Goal: Transaction & Acquisition: Book appointment/travel/reservation

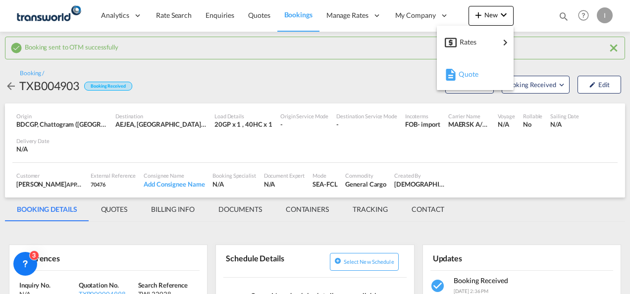
drag, startPoint x: 0, startPoint y: 0, endPoint x: 463, endPoint y: 75, distance: 469.4
click at [463, 75] on span "Quote" at bounding box center [464, 74] width 11 height 20
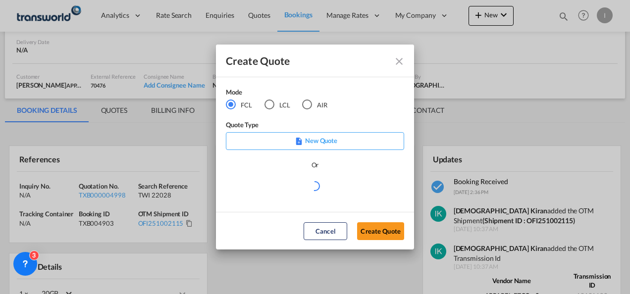
click at [314, 107] on md-radio-button "AIR" at bounding box center [314, 105] width 25 height 11
click at [370, 232] on button "Create Quote" at bounding box center [380, 232] width 47 height 18
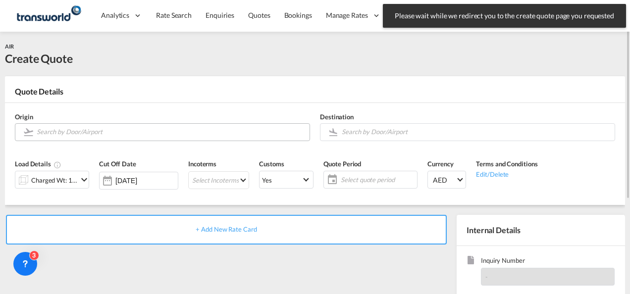
click at [85, 132] on input "Search by Door/Airport" at bounding box center [171, 131] width 268 height 17
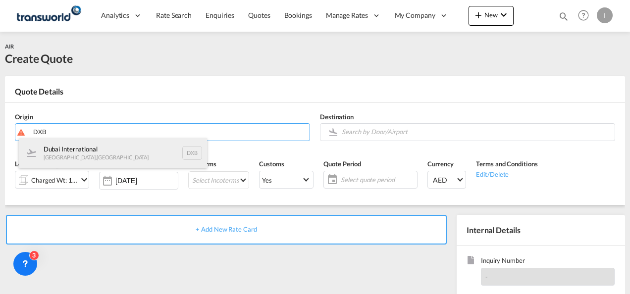
click at [80, 150] on div "Dubai International [GEOGRAPHIC_DATA] , [GEOGRAPHIC_DATA] DXB" at bounding box center [113, 153] width 188 height 30
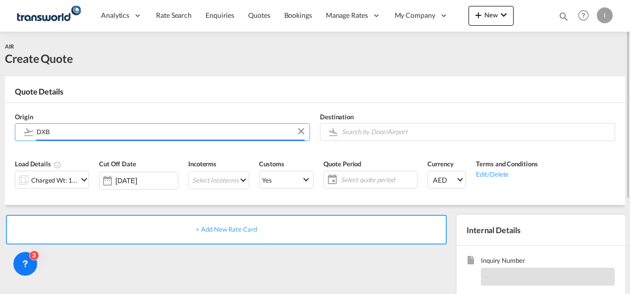
type input "Dubai International, [GEOGRAPHIC_DATA], DXB"
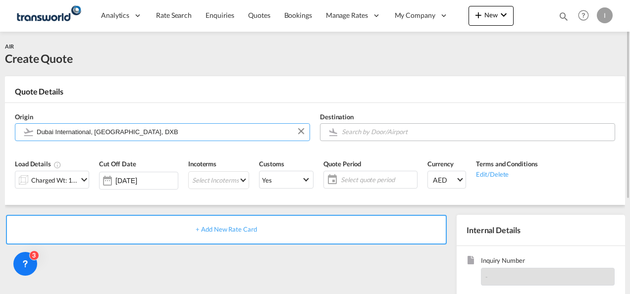
click at [350, 134] on input "Search by Door/Airport" at bounding box center [476, 131] width 268 height 17
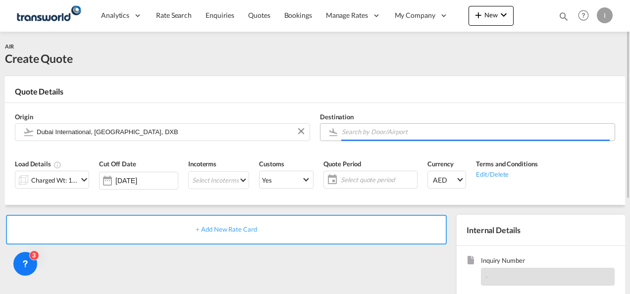
type input "A"
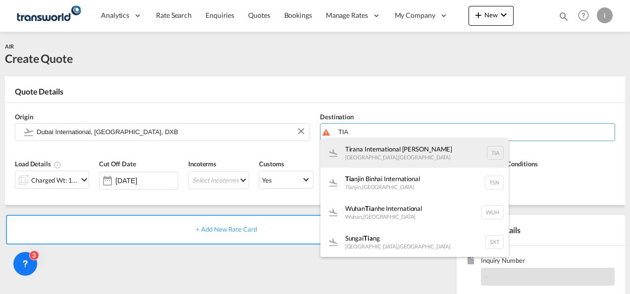
click at [353, 153] on div "Tirana International [PERSON_NAME] , [GEOGRAPHIC_DATA] TIA" at bounding box center [415, 153] width 188 height 30
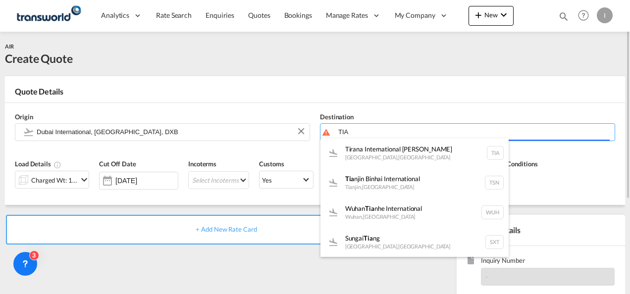
type input "Tirana International [PERSON_NAME], [GEOGRAPHIC_DATA], TIA"
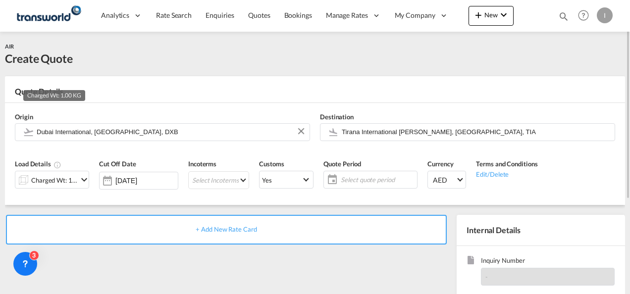
click at [58, 177] on div "Charged Wt: 1.00 KG" at bounding box center [54, 180] width 47 height 14
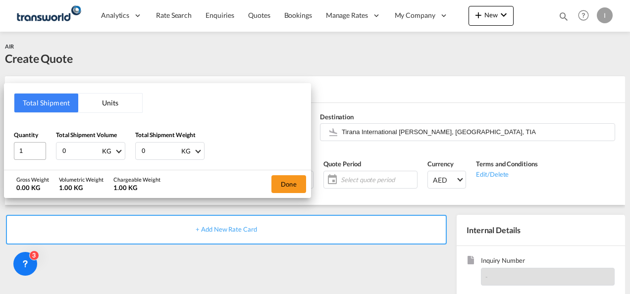
drag, startPoint x: 56, startPoint y: 151, endPoint x: 44, endPoint y: 153, distance: 12.5
click at [44, 153] on div "Quantity 1 Total Shipment Volume 0 KG CBM CFT KG LB Total Shipment Weight 0 KG …" at bounding box center [157, 145] width 287 height 30
type input "365"
drag, startPoint x: 157, startPoint y: 154, endPoint x: 118, endPoint y: 151, distance: 38.8
click at [118, 151] on div "Quantity 1 Total Shipment Volume 365 KG CBM CFT KG LB Total Shipment Weight 0 K…" at bounding box center [157, 145] width 287 height 30
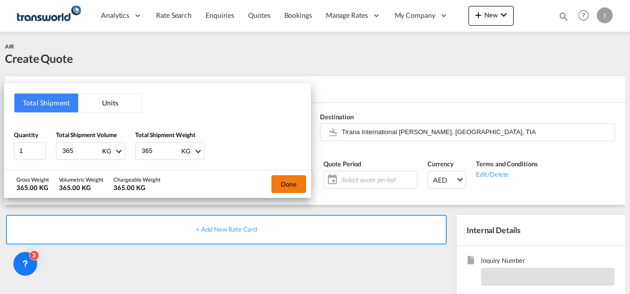
type input "365"
click at [282, 183] on button "Done" at bounding box center [289, 184] width 35 height 18
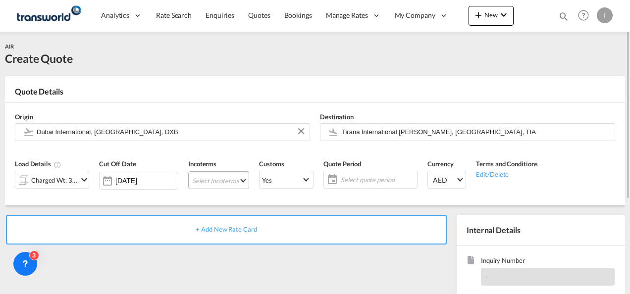
click at [199, 182] on md-select "Select Incoterms EXW - export Ex Works CIF - import Cost,Insurance and Freight …" at bounding box center [218, 180] width 61 height 18
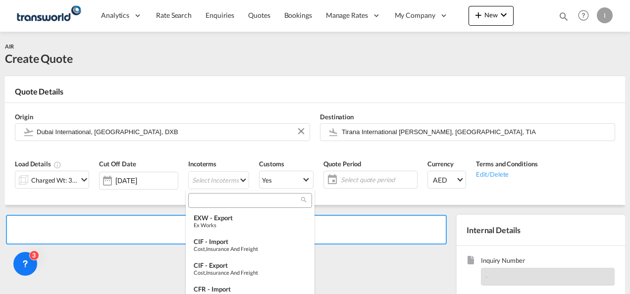
click at [203, 201] on input "search" at bounding box center [246, 200] width 110 height 9
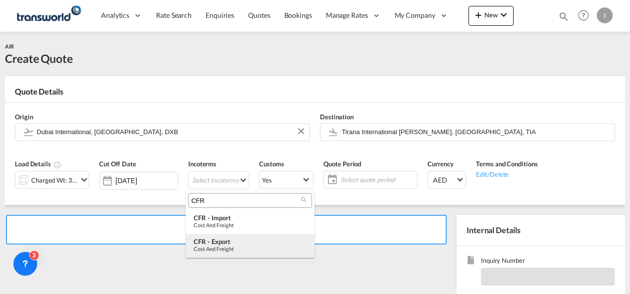
type input "CFR"
click at [224, 240] on div "CFR - export" at bounding box center [250, 242] width 113 height 8
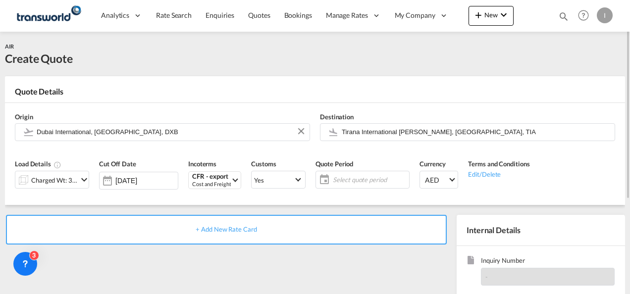
click at [331, 182] on span "Select quote period" at bounding box center [370, 180] width 79 height 14
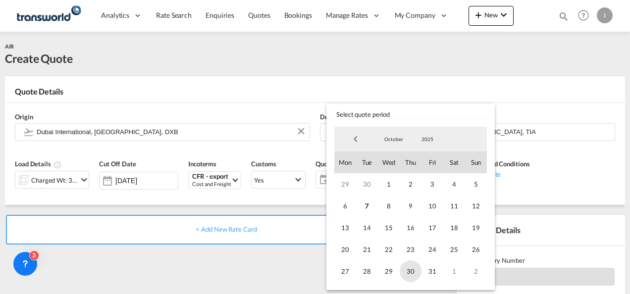
drag, startPoint x: 429, startPoint y: 265, endPoint x: 419, endPoint y: 267, distance: 10.1
click at [428, 265] on span "31" at bounding box center [433, 272] width 22 height 22
click at [188, 259] on md-backdrop at bounding box center [315, 147] width 630 height 294
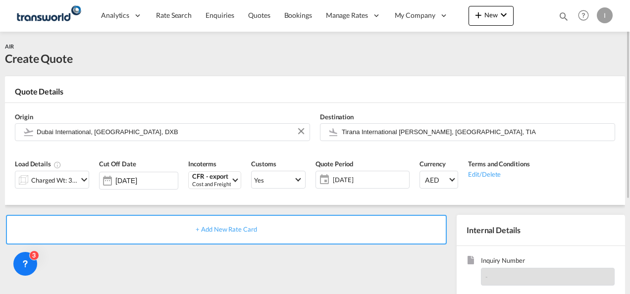
scroll to position [140, 0]
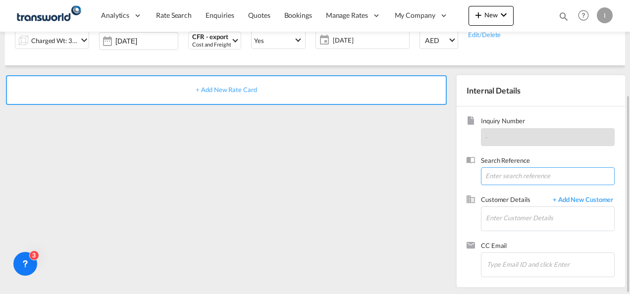
click at [496, 184] on input at bounding box center [548, 177] width 134 height 18
paste input "TWI 22018"
type input "TWI 22018"
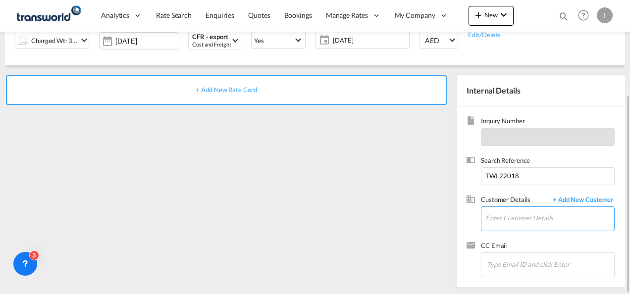
click at [504, 222] on input "Enter Customer Details" at bounding box center [550, 218] width 128 height 22
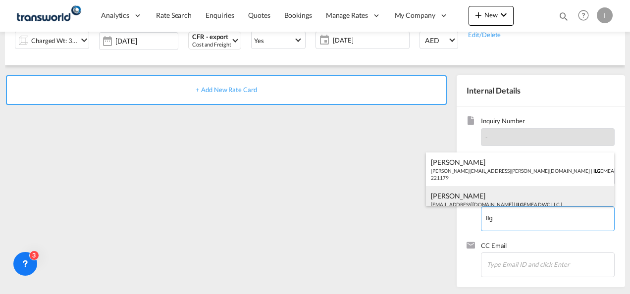
click at [460, 206] on div "[PERSON_NAME] [EMAIL_ADDRESS][DOMAIN_NAME] | ILG EMEA DWC LLC | 221179" at bounding box center [520, 203] width 188 height 34
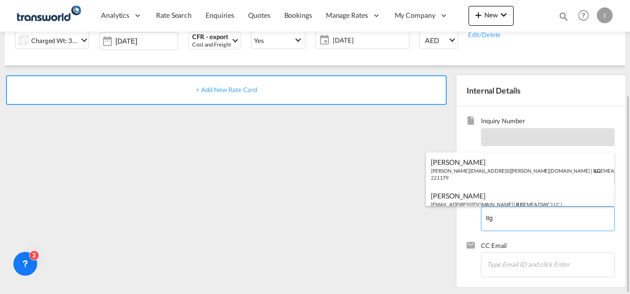
type input "ILG EMEA DWC LLC, [PERSON_NAME], [EMAIL_ADDRESS][DOMAIN_NAME]"
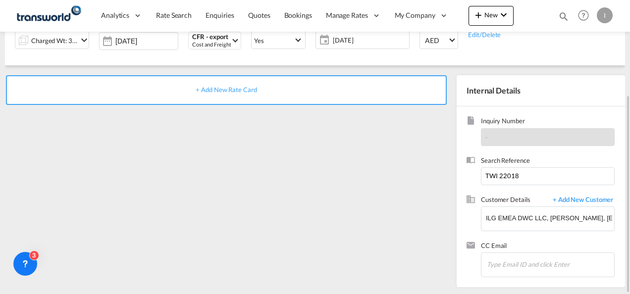
click at [231, 93] on span "+ Add New Rate Card" at bounding box center [226, 90] width 61 height 8
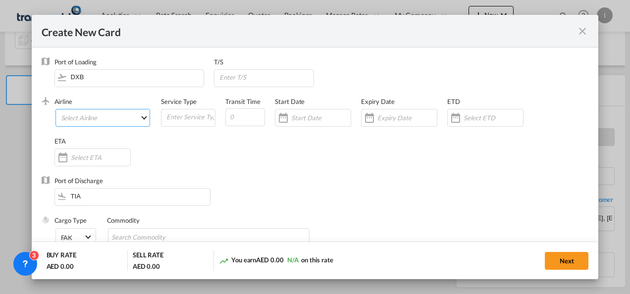
click at [99, 115] on md-select "Select Airline AIR EXPRESS S.A. (1166- / -) CMA CGM Air Cargo (1140-2C / -) DDW…" at bounding box center [103, 118] width 95 height 18
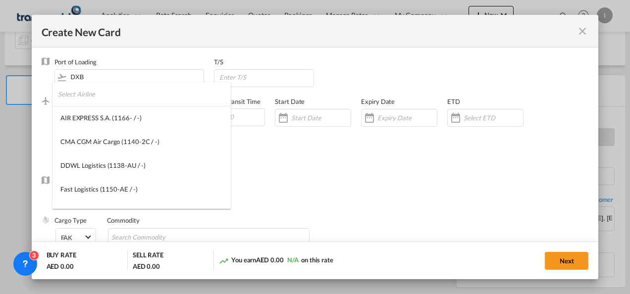
click at [80, 96] on input "search" at bounding box center [144, 94] width 173 height 24
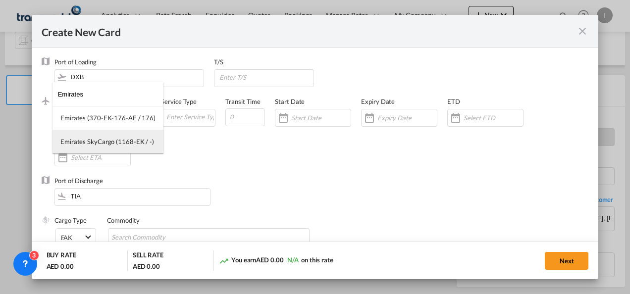
type input "Emirates"
click at [97, 136] on md-option "Emirates SkyCargo (1168-EK / -)" at bounding box center [108, 142] width 111 height 24
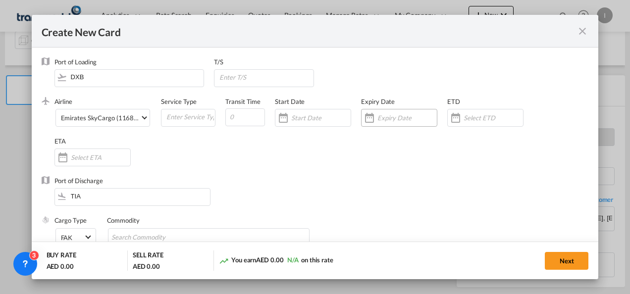
drag, startPoint x: 399, startPoint y: 116, endPoint x: 404, endPoint y: 119, distance: 5.1
click at [399, 116] on input "Create New Card ..." at bounding box center [407, 118] width 59 height 8
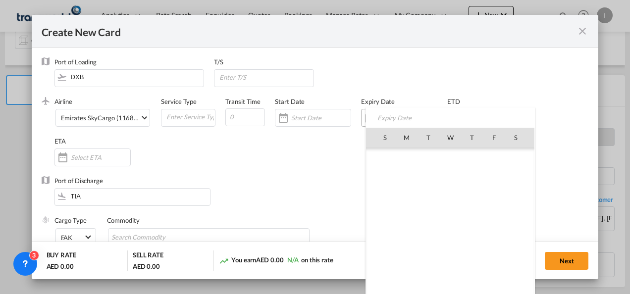
scroll to position [229692, 0]
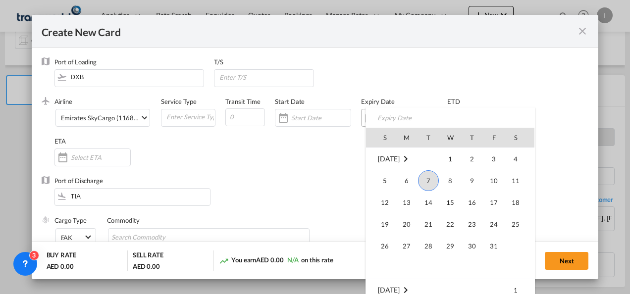
click at [495, 245] on span "31" at bounding box center [494, 246] width 20 height 20
type input "[DATE]"
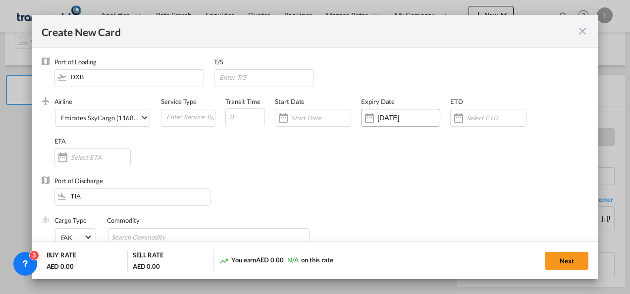
click at [202, 174] on div "Airline Emirates SkyCargo (1168-EK / -) (- / -) Service Type Transit Time Start…" at bounding box center [322, 136] width 535 height 79
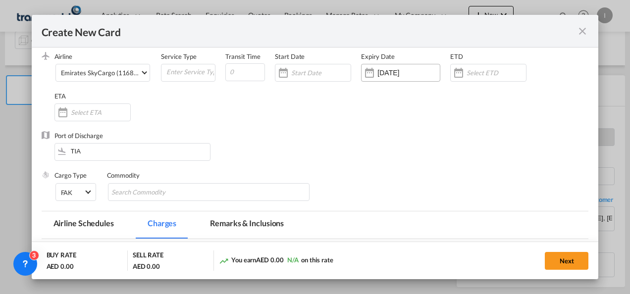
scroll to position [99, 0]
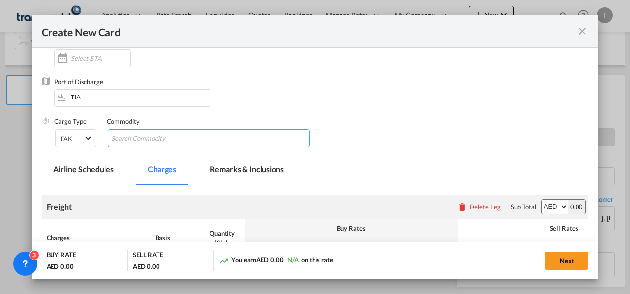
click at [136, 140] on input "Search Commodity" at bounding box center [157, 139] width 91 height 16
type input "General Cargo"
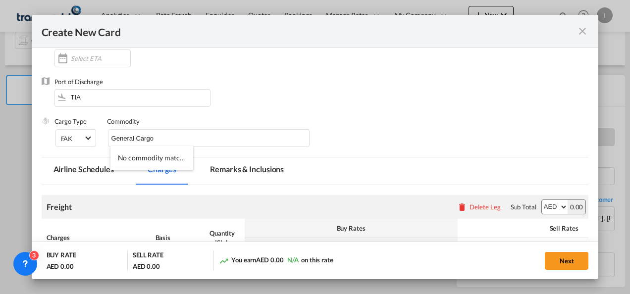
click at [309, 80] on div "Port of Discharge TIA" at bounding box center [316, 97] width 548 height 40
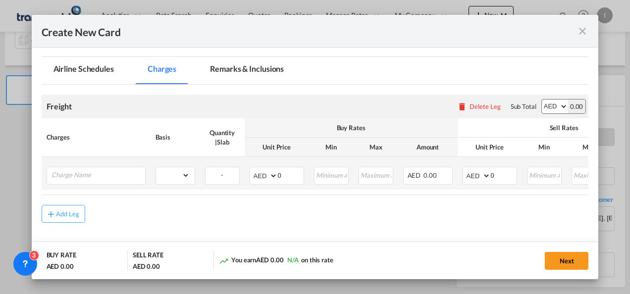
scroll to position [235, 0]
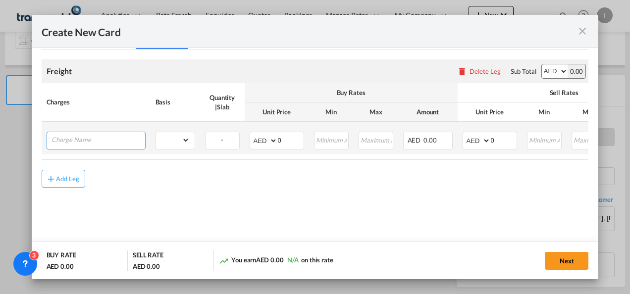
click at [121, 139] on input "Charge Name" at bounding box center [99, 139] width 94 height 15
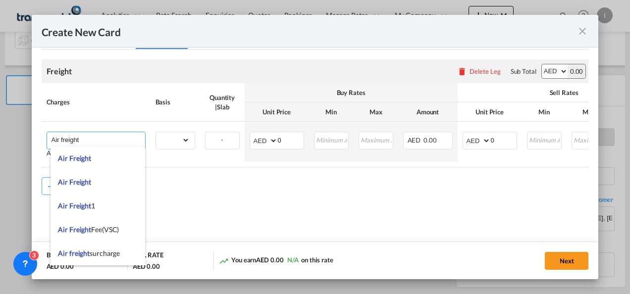
click at [100, 157] on li "Air Freight" at bounding box center [98, 159] width 95 height 24
type input "Air Freight"
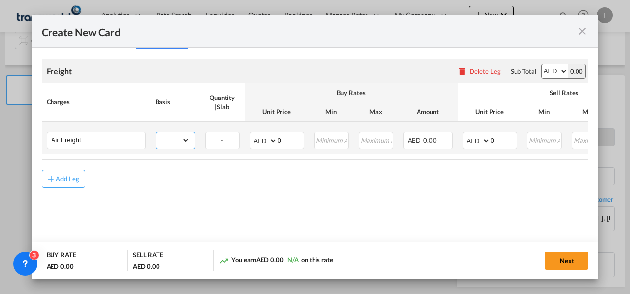
click at [173, 140] on select "gross_weight volumetric_weight per_shipment per_bl per_km % on air freight per_…" at bounding box center [173, 140] width 34 height 16
select select "per_shipment"
click at [156, 132] on select "gross_weight volumetric_weight per_shipment per_bl per_km % on air freight per_…" at bounding box center [173, 140] width 34 height 16
drag, startPoint x: 497, startPoint y: 140, endPoint x: 466, endPoint y: 152, distance: 32.3
click at [474, 143] on md-input-container "AED AFN ALL AMD ANG AOA ARS AUD AWG AZN BAM BBD BDT BGN BHD BIF BMD BND BOB BRL…" at bounding box center [490, 141] width 55 height 18
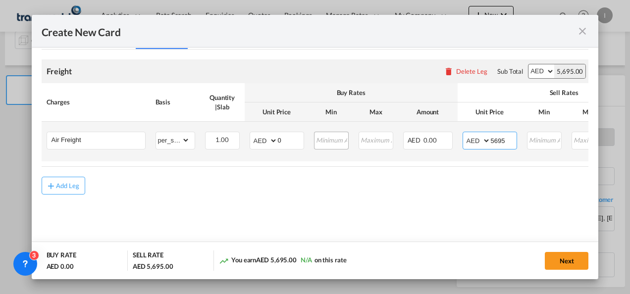
type input "5695"
click at [336, 143] on input "Create New Card ..." at bounding box center [331, 139] width 33 height 15
click at [296, 141] on input "0" at bounding box center [291, 139] width 26 height 15
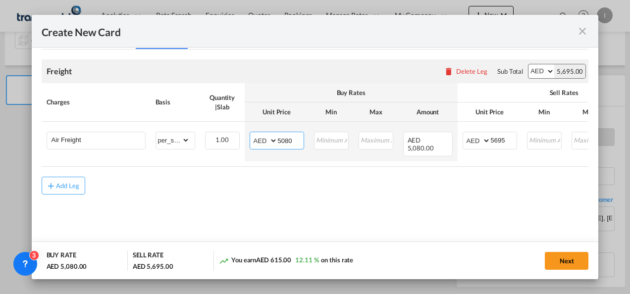
type input "5080"
click at [282, 191] on md-content "Freight Please enter leg name Leg Name Already Exists Delete Leg Sub Total AED …" at bounding box center [316, 142] width 548 height 184
click at [551, 261] on button "Next" at bounding box center [567, 261] width 44 height 18
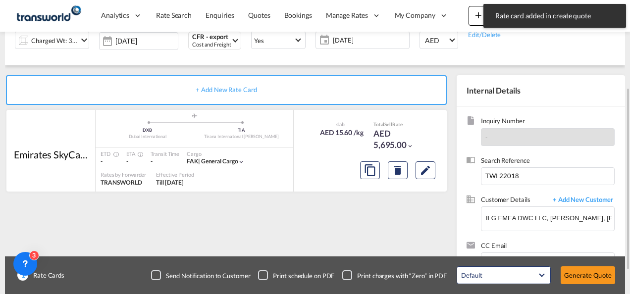
scroll to position [177, 0]
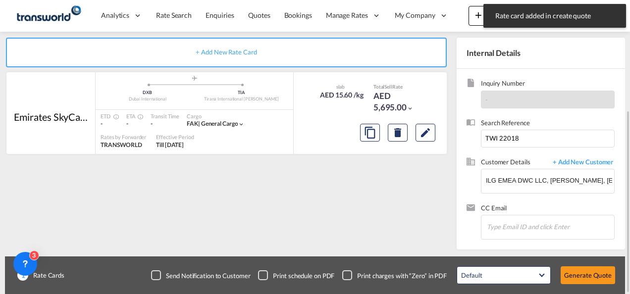
click at [576, 261] on div "1 Rate Cards Send Notification to Customer Print schedule on PDF Print charges …" at bounding box center [315, 276] width 620 height 38
click at [576, 279] on button "Generate Quote" at bounding box center [588, 276] width 55 height 18
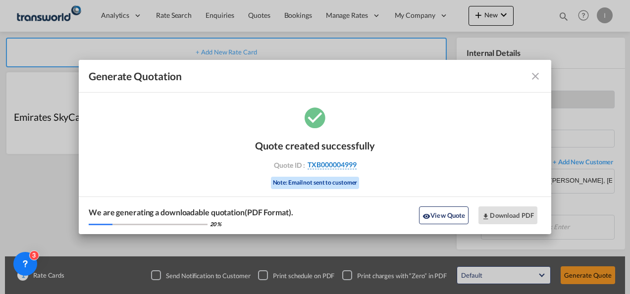
click at [329, 167] on span "TXB000004999" at bounding box center [332, 165] width 49 height 9
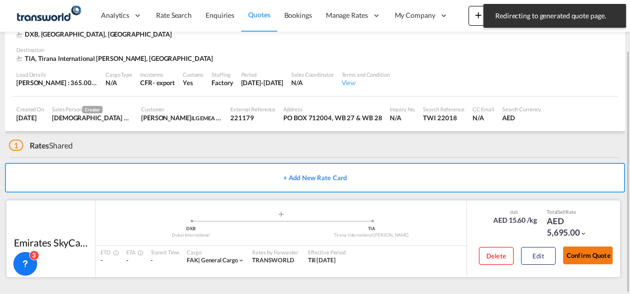
click at [588, 259] on button "Confirm Quote" at bounding box center [588, 256] width 50 height 18
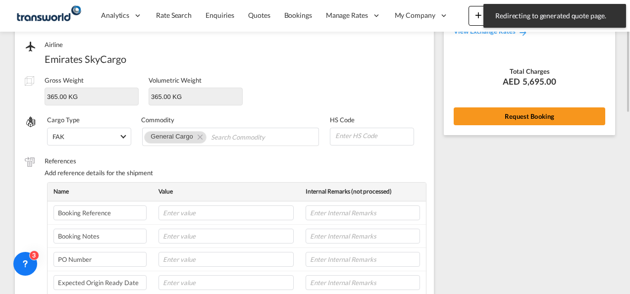
scroll to position [70, 0]
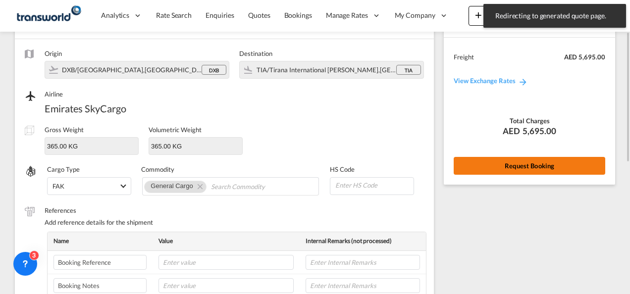
click at [467, 159] on button "Request Booking" at bounding box center [530, 166] width 152 height 18
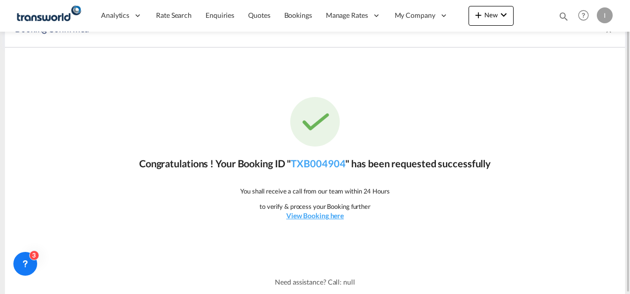
scroll to position [18, 0]
click at [331, 164] on link "TXB004904" at bounding box center [318, 164] width 55 height 12
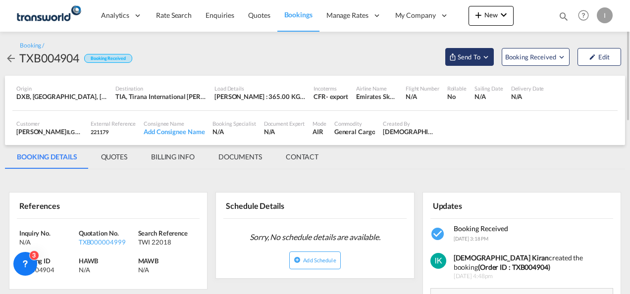
click at [466, 58] on span "Send To" at bounding box center [469, 57] width 25 height 10
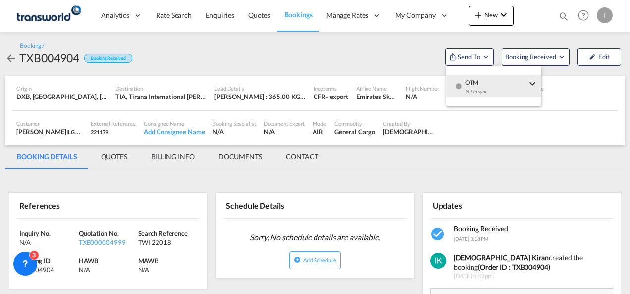
click at [472, 89] on div "Yet to sync" at bounding box center [495, 94] width 61 height 21
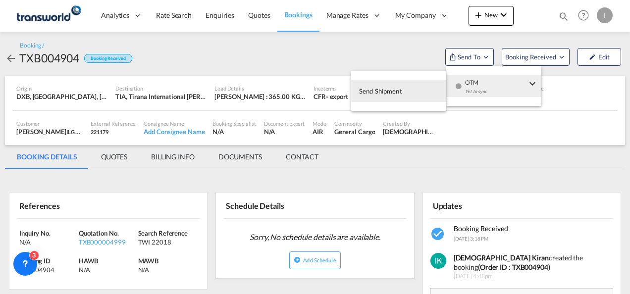
click at [404, 92] on button "Send Shipment" at bounding box center [398, 91] width 95 height 22
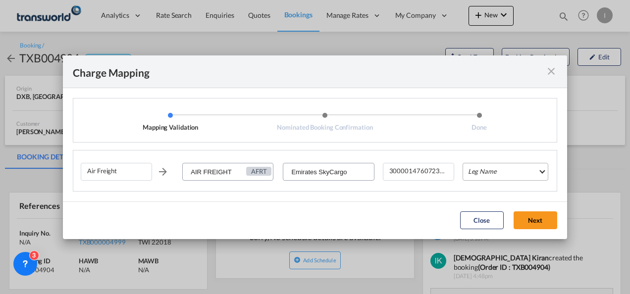
click at [507, 176] on md-select "Leg Name HANDLING ORIGIN HANDLING DESTINATION OTHERS TL PICK UP CUSTOMS ORIGIN …" at bounding box center [506, 172] width 86 height 18
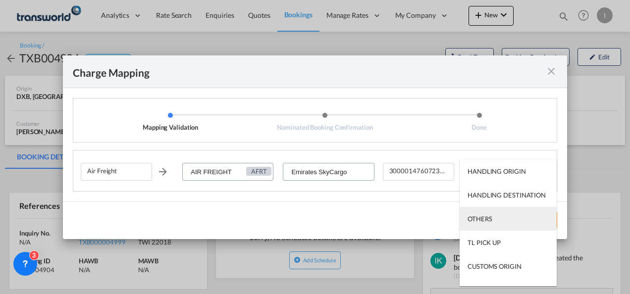
scroll to position [63, 0]
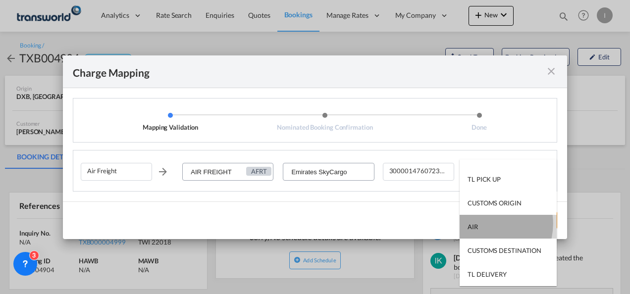
click at [483, 224] on md-option "AIR" at bounding box center [508, 227] width 97 height 24
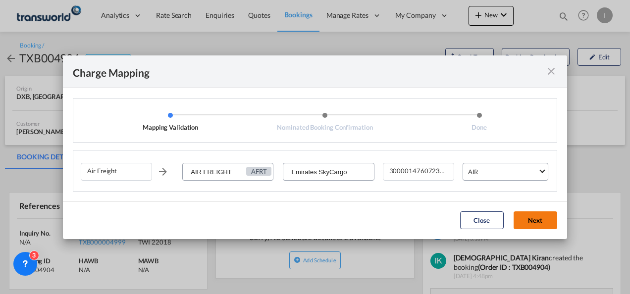
click at [539, 216] on button "Next" at bounding box center [536, 221] width 44 height 18
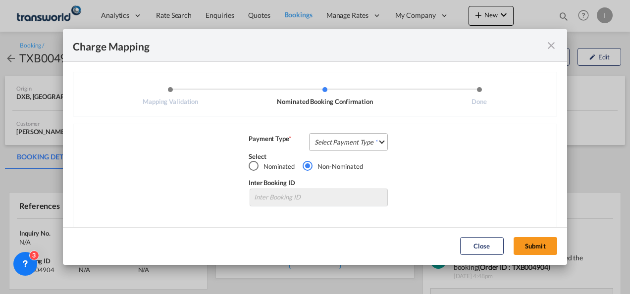
click at [365, 145] on md-select "Select Payment Type COLLECT PREPAID" at bounding box center [348, 142] width 79 height 18
click at [365, 154] on md-option "COLLECT" at bounding box center [348, 142] width 88 height 24
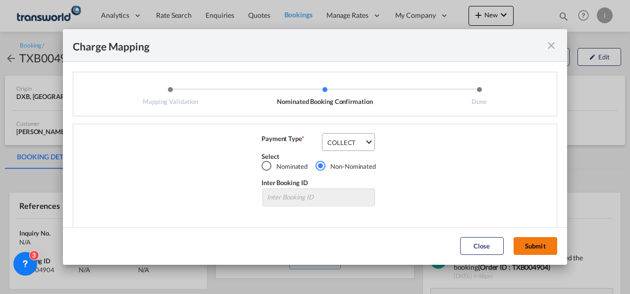
click at [528, 248] on button "Submit" at bounding box center [536, 246] width 44 height 18
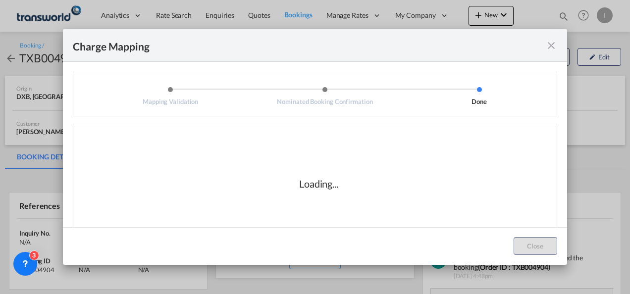
click at [336, 197] on div "Loading..." at bounding box center [319, 183] width 476 height 99
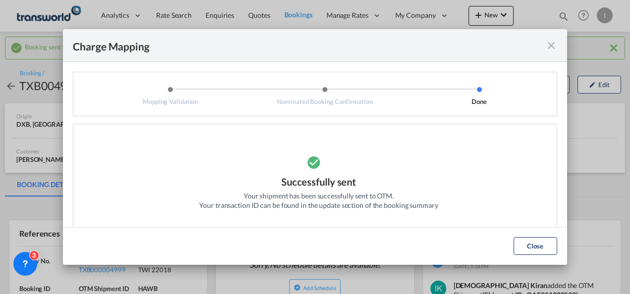
drag, startPoint x: 536, startPoint y: 249, endPoint x: 508, endPoint y: 244, distance: 28.2
click at [536, 249] on button "Close" at bounding box center [536, 246] width 44 height 18
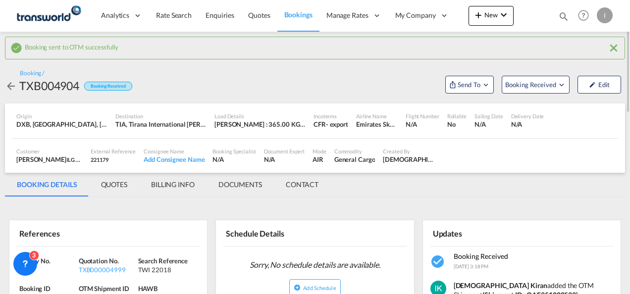
scroll to position [99, 0]
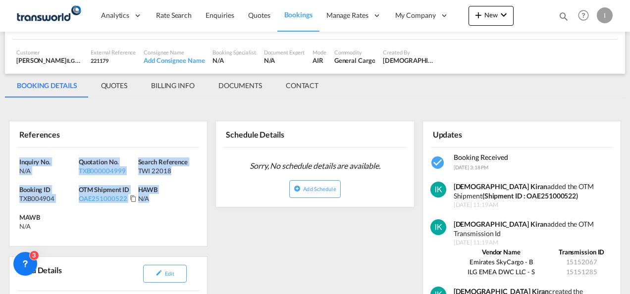
drag, startPoint x: 171, startPoint y: 207, endPoint x: -2, endPoint y: 158, distance: 179.8
click at [0, 158] on html "Analytics Reports Dashboard Rate Search Enquiries Quotes" at bounding box center [315, 147] width 630 height 294
copy div "Inquiry No. N/A Quotation No. TXB000004999 Search Reference TWI 22018 Booking I…"
click at [252, 14] on span "Quotes" at bounding box center [259, 15] width 22 height 8
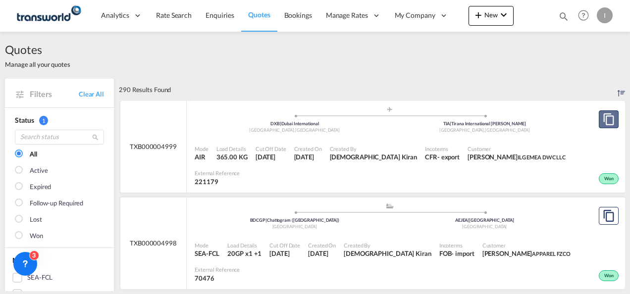
click at [603, 121] on md-icon "assets/icons/custom/copyQuote.svg" at bounding box center [609, 119] width 12 height 12
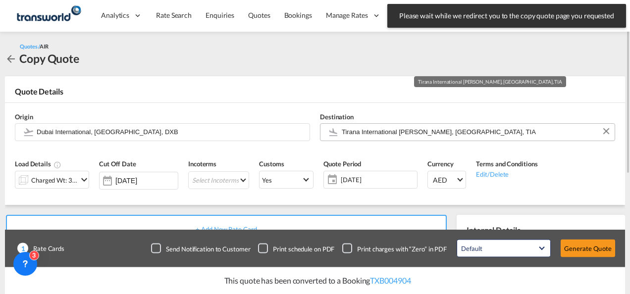
click at [366, 132] on input "Tirana International [PERSON_NAME], [GEOGRAPHIC_DATA], TIA" at bounding box center [476, 131] width 268 height 17
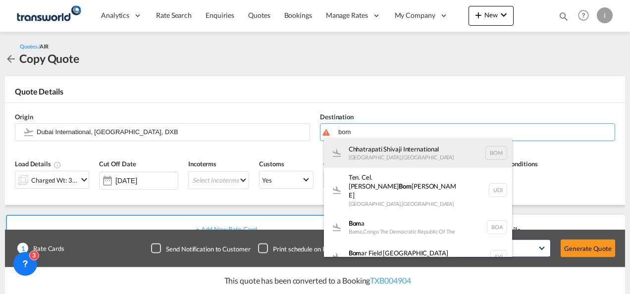
click at [361, 154] on div "Chhatrapati Shivaji International [GEOGRAPHIC_DATA] , [GEOGRAPHIC_DATA] BOM" at bounding box center [418, 153] width 188 height 30
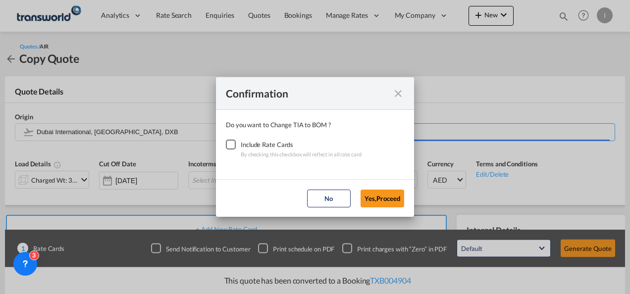
type input "Chhatrapati Shivaji International, [GEOGRAPHIC_DATA], BOM"
click at [235, 146] on div "Checkbox No Ink" at bounding box center [231, 145] width 10 height 10
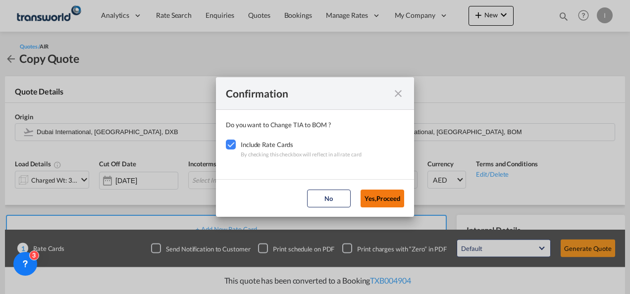
click at [366, 204] on button "Yes,Proceed" at bounding box center [383, 199] width 44 height 18
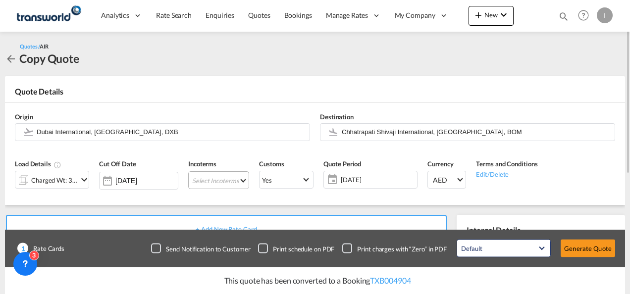
click at [233, 184] on md-select "Select Incoterms EXW - export Ex Works CIF - import Cost,Insurance and Freight …" at bounding box center [218, 180] width 61 height 18
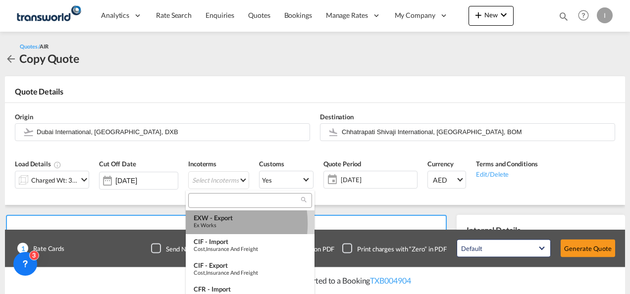
click at [201, 224] on div "Ex Works" at bounding box center [250, 225] width 113 height 6
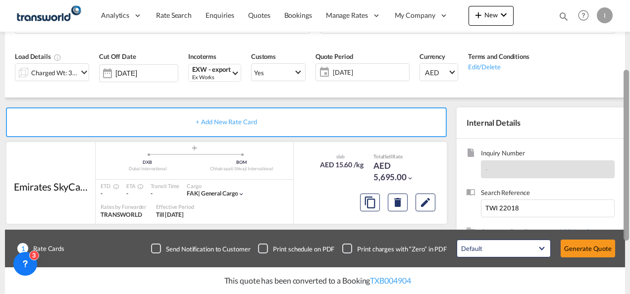
scroll to position [112, 0]
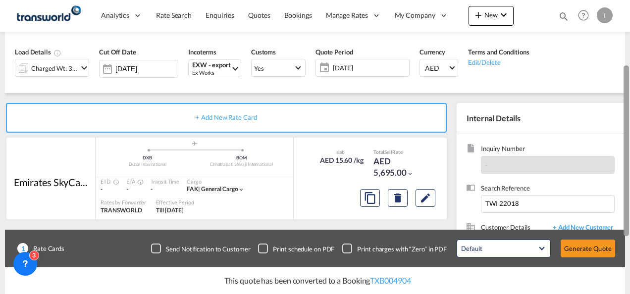
drag, startPoint x: 627, startPoint y: 75, endPoint x: 632, endPoint y: 141, distance: 65.6
click at [630, 141] on html "Analytics Reports Dashboard Rate Search Enquiries Quotes" at bounding box center [315, 147] width 630 height 294
click at [81, 69] on md-icon "icon-chevron-down" at bounding box center [84, 68] width 12 height 12
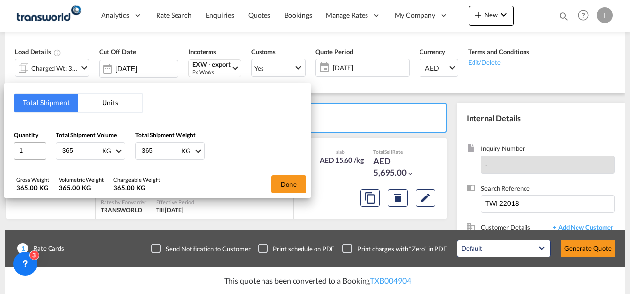
drag, startPoint x: 77, startPoint y: 150, endPoint x: 37, endPoint y: 151, distance: 40.6
click at [37, 151] on div "Quantity 1 Total Shipment Volume 365 KG CBM CFT KG LB Total Shipment Weight 365…" at bounding box center [157, 145] width 287 height 30
type input "47"
click at [286, 184] on button "Done" at bounding box center [289, 184] width 35 height 18
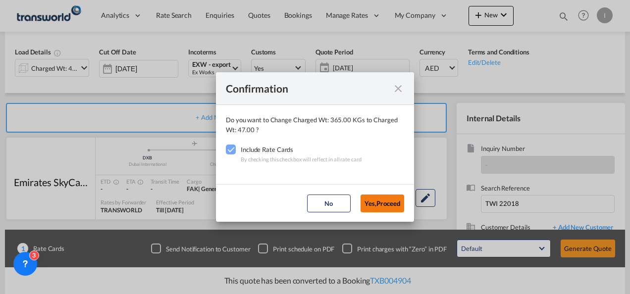
click at [379, 205] on button "Yes,Proceed" at bounding box center [383, 204] width 44 height 18
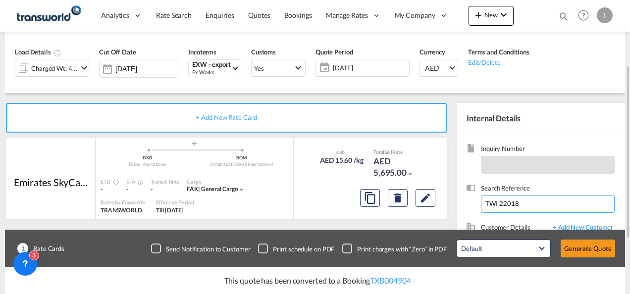
drag, startPoint x: 527, startPoint y: 203, endPoint x: 465, endPoint y: 208, distance: 62.1
click at [465, 208] on div "Inquiry Number - Search Reference TWI 22018 Customer Details + Add New Customer…" at bounding box center [541, 224] width 168 height 181
paste input "TWI 22024"
type input "TWI 22024"
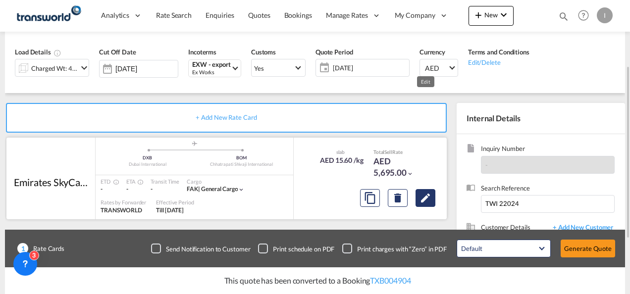
click at [417, 201] on button "Edit" at bounding box center [426, 198] width 20 height 18
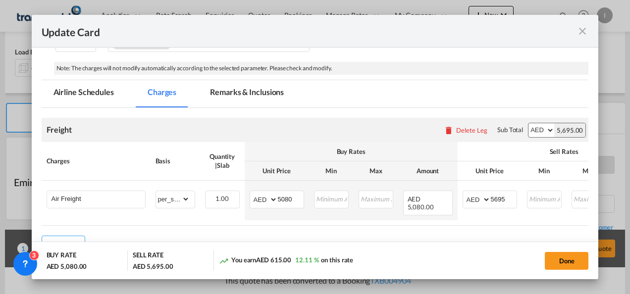
scroll to position [197, 0]
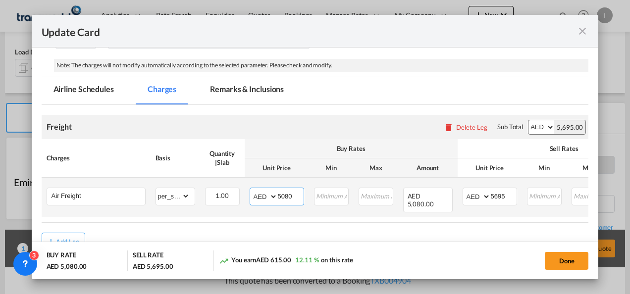
click at [285, 192] on input "5080" at bounding box center [291, 195] width 26 height 15
type input "1393"
click at [493, 196] on input "5695" at bounding box center [504, 195] width 26 height 15
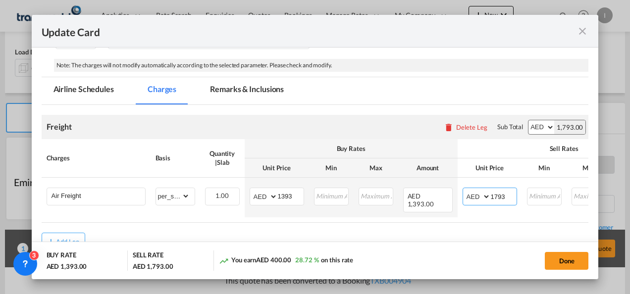
type input "1793"
click at [449, 248] on md-dialog-actions "BUY RATE AED 1,393.00 SELL RATE AED 1,793.00 You earn AED 400.00 28.72 % on thi…" at bounding box center [315, 261] width 567 height 38
click at [560, 256] on button "Done" at bounding box center [567, 261] width 44 height 18
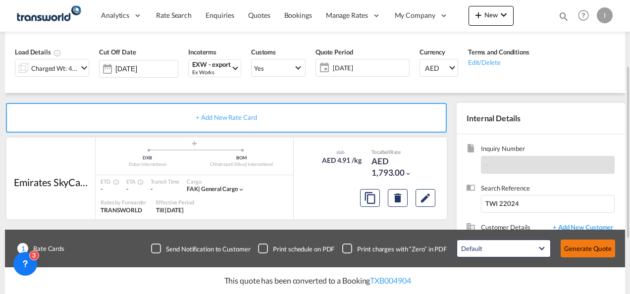
click at [581, 254] on button "Generate Quote" at bounding box center [588, 249] width 55 height 18
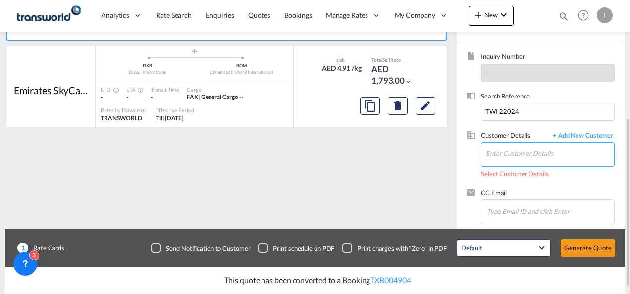
click at [508, 152] on input "Enter Customer Details" at bounding box center [550, 154] width 128 height 22
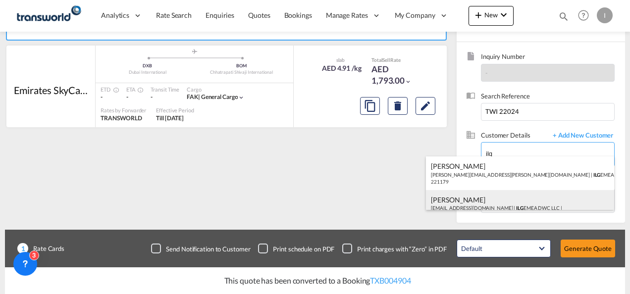
click at [455, 200] on div "[PERSON_NAME] [EMAIL_ADDRESS][DOMAIN_NAME] | ILG EMEA DWC LLC | 221179" at bounding box center [520, 207] width 188 height 34
type input "ILG EMEA DWC LLC, [PERSON_NAME], [EMAIL_ADDRESS][DOMAIN_NAME]"
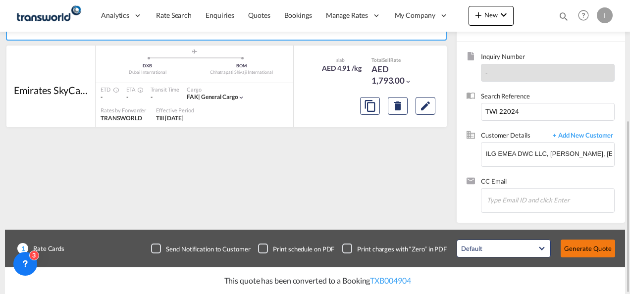
click at [576, 246] on button "Generate Quote" at bounding box center [588, 249] width 55 height 18
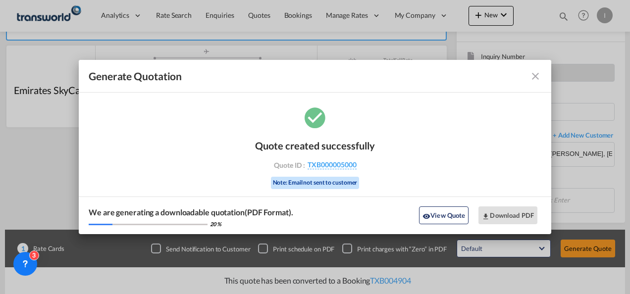
click at [318, 160] on div "Quote created successfully Quote ID : TXB000005000 Note: Email not sent to cust…" at bounding box center [315, 163] width 120 height 67
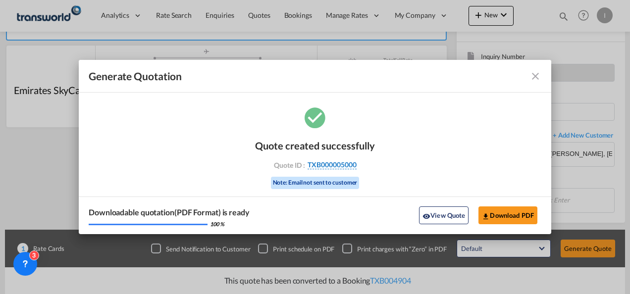
click at [325, 166] on span "TXB000005000" at bounding box center [332, 165] width 49 height 9
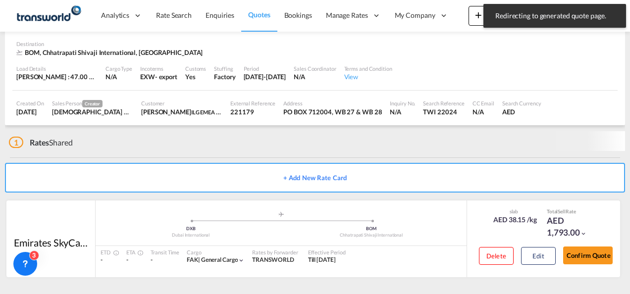
scroll to position [60, 0]
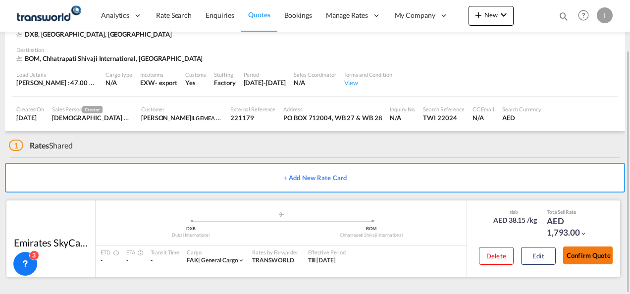
click at [597, 263] on button "Confirm Quote" at bounding box center [588, 256] width 50 height 18
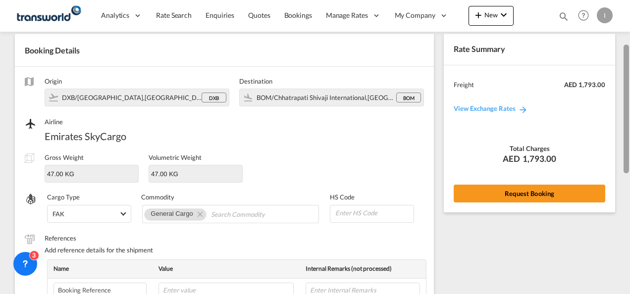
drag, startPoint x: 623, startPoint y: 252, endPoint x: 630, endPoint y: 109, distance: 143.4
click at [630, 109] on html "Analytics Reports Dashboard Rate Search Enquiries Quotes" at bounding box center [315, 147] width 630 height 294
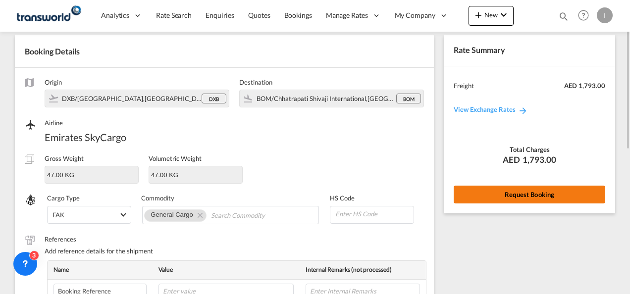
click at [527, 192] on button "Request Booking" at bounding box center [530, 195] width 152 height 18
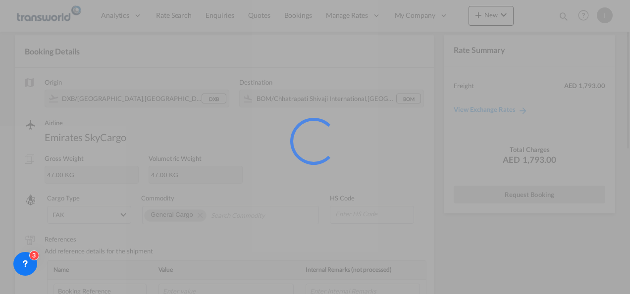
scroll to position [18, 0]
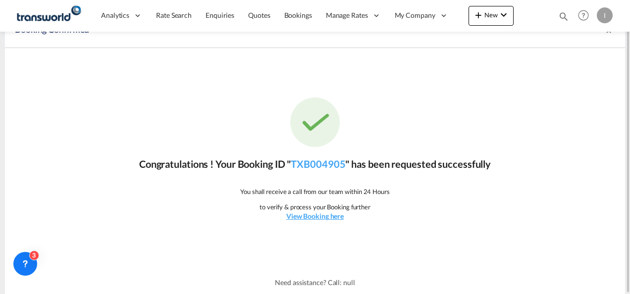
click at [326, 171] on div "Congratulations ! Your Booking ID " TXB004905 " has been requested successfully…" at bounding box center [315, 159] width 620 height 223
click at [325, 168] on link "TXB004905" at bounding box center [318, 164] width 55 height 12
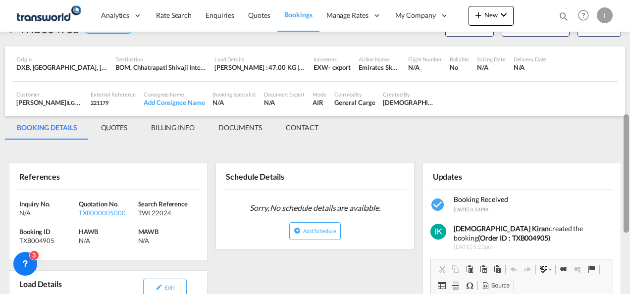
scroll to position [23, 0]
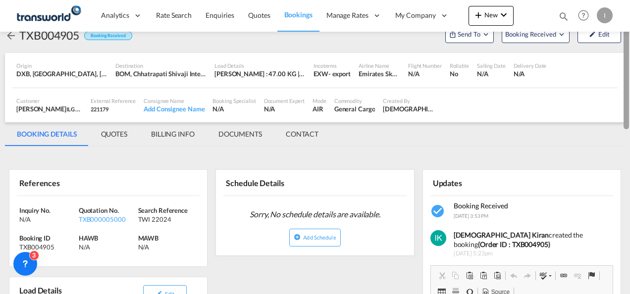
drag, startPoint x: 628, startPoint y: 184, endPoint x: 631, endPoint y: 67, distance: 117.5
click at [630, 67] on html "Analytics Reports Dashboard Rate Search Enquiries Quotes" at bounding box center [315, 147] width 630 height 294
click at [466, 38] on span "Send To" at bounding box center [469, 34] width 25 height 10
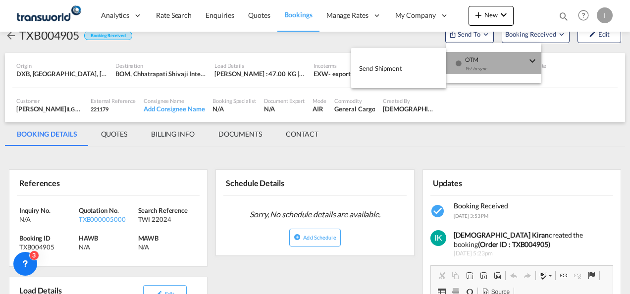
click at [458, 55] on div "button" at bounding box center [458, 67] width 8 height 30
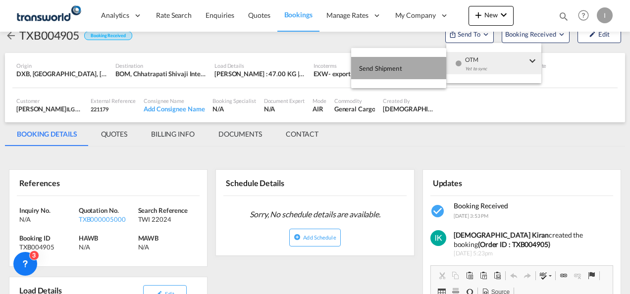
click at [391, 70] on span "Send Shipment" at bounding box center [380, 68] width 43 height 16
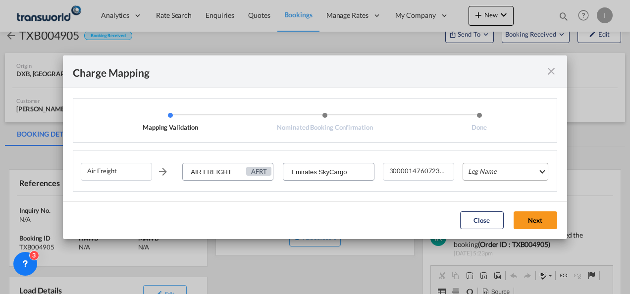
click at [482, 175] on md-select "Leg Name HANDLING ORIGIN HANDLING DESTINATION OTHERS TL PICK UP CUSTOMS ORIGIN …" at bounding box center [506, 172] width 86 height 18
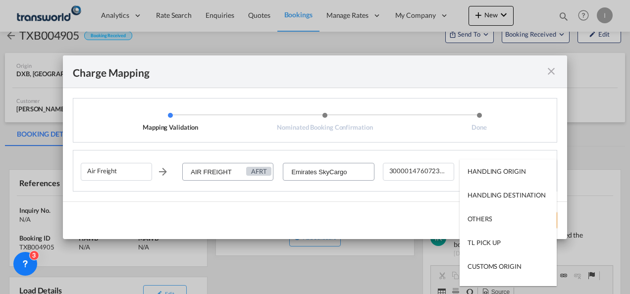
scroll to position [63, 0]
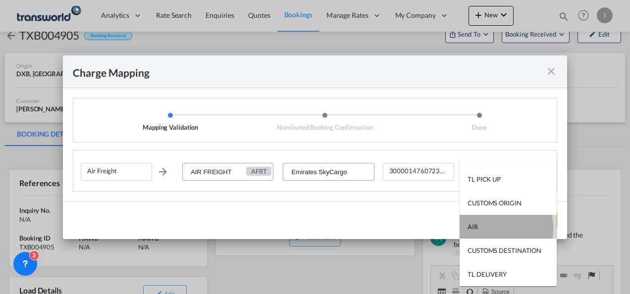
click at [490, 228] on md-option "AIR" at bounding box center [508, 227] width 97 height 24
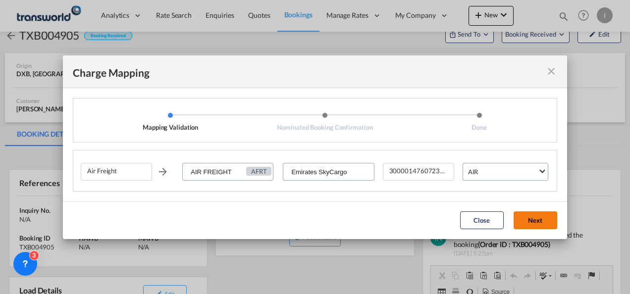
click at [539, 214] on button "Next" at bounding box center [536, 221] width 44 height 18
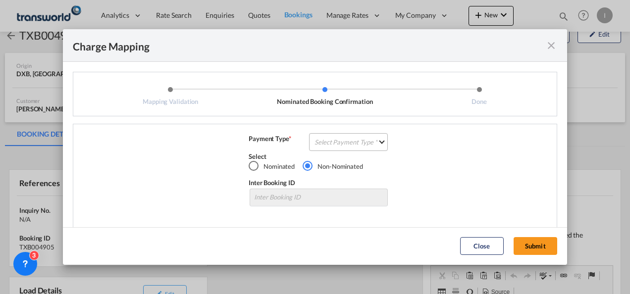
click at [348, 142] on md-select "Select Payment Type COLLECT PREPAID" at bounding box center [348, 142] width 79 height 18
click at [0, 0] on md-option "COLLECT" at bounding box center [0, 0] width 0 height 0
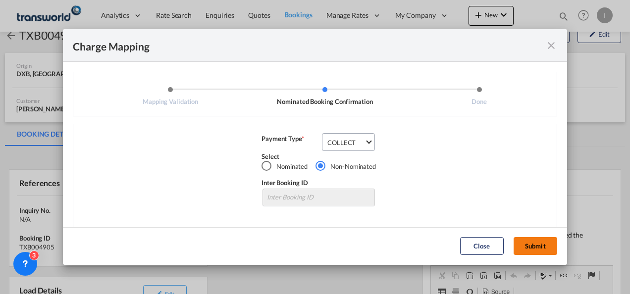
click at [548, 244] on button "Submit" at bounding box center [536, 246] width 44 height 18
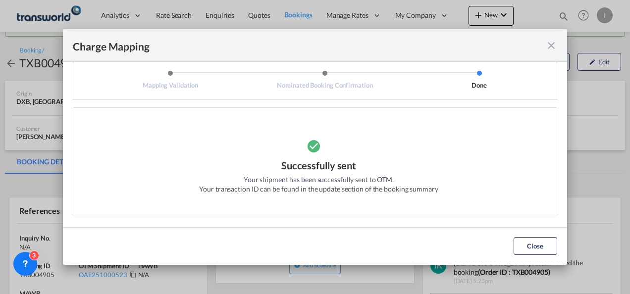
scroll to position [28, 0]
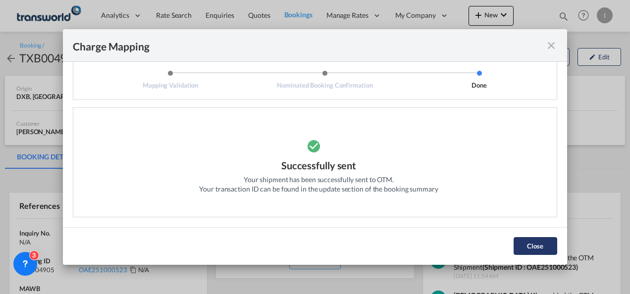
click at [544, 244] on button "Close" at bounding box center [536, 246] width 44 height 18
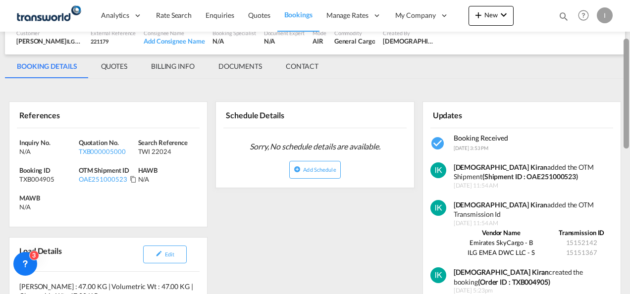
drag, startPoint x: 627, startPoint y: 107, endPoint x: 626, endPoint y: 141, distance: 34.7
click at [626, 141] on div at bounding box center [626, 94] width 5 height 110
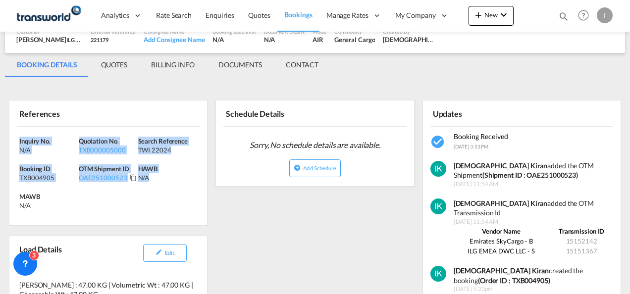
drag, startPoint x: 172, startPoint y: 180, endPoint x: -2, endPoint y: 130, distance: 181.5
click at [0, 130] on html "Analytics Reports Dashboard Rate Search Enquiries Quotes" at bounding box center [315, 147] width 630 height 294
copy div "Inquiry No. N/A Quotation No. TXB000005000 Search Reference TWI 22024 Booking I…"
click at [99, 176] on div "OAE251000523" at bounding box center [103, 177] width 49 height 9
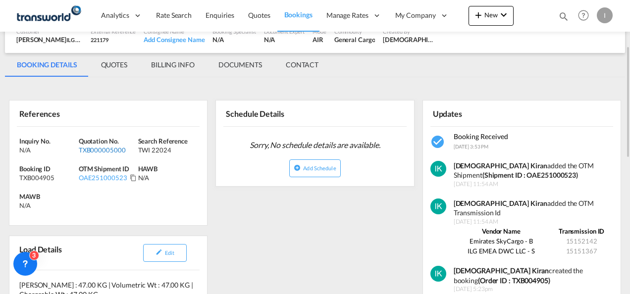
click at [95, 149] on div "TXB000005000" at bounding box center [107, 150] width 57 height 9
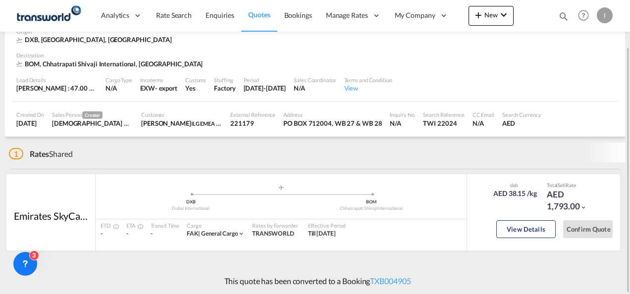
scroll to position [50, 0]
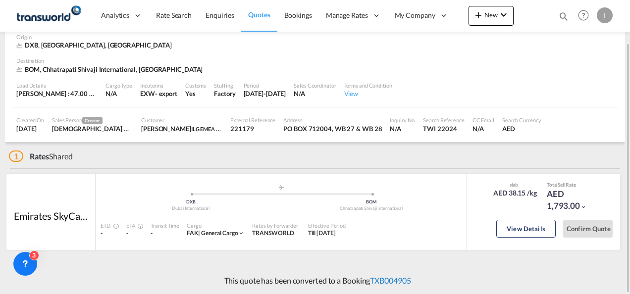
click at [384, 279] on link "TXB004905" at bounding box center [390, 280] width 41 height 9
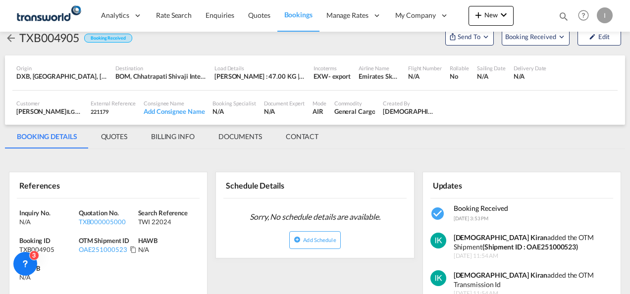
scroll to position [14, 0]
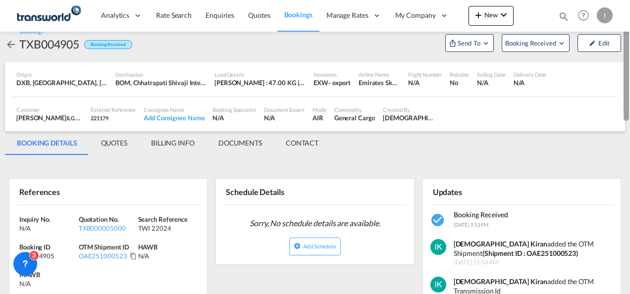
drag, startPoint x: 626, startPoint y: 181, endPoint x: 617, endPoint y: 64, distance: 116.8
click at [617, 64] on md-content "Analytics Reports Dashboard Rate Search Enquiries Quotes Bookings" at bounding box center [315, 147] width 630 height 294
click at [101, 227] on div "TXB000005000" at bounding box center [107, 228] width 57 height 9
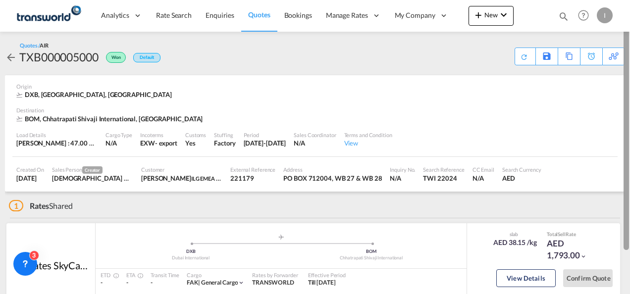
drag, startPoint x: 628, startPoint y: 138, endPoint x: 624, endPoint y: 74, distance: 64.5
click at [624, 74] on div at bounding box center [626, 126] width 5 height 248
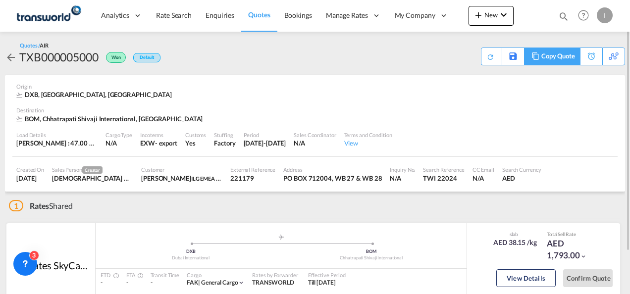
click at [566, 59] on div "Copy Quote" at bounding box center [559, 56] width 34 height 17
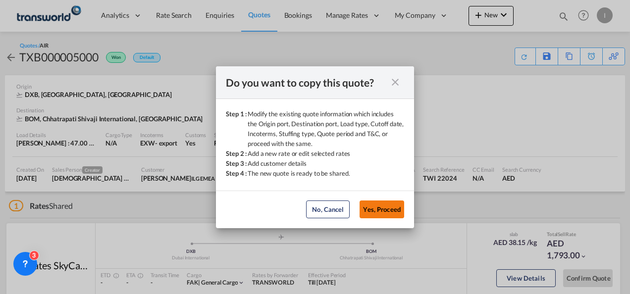
click at [389, 205] on button "Yes, Proceed" at bounding box center [382, 210] width 45 height 18
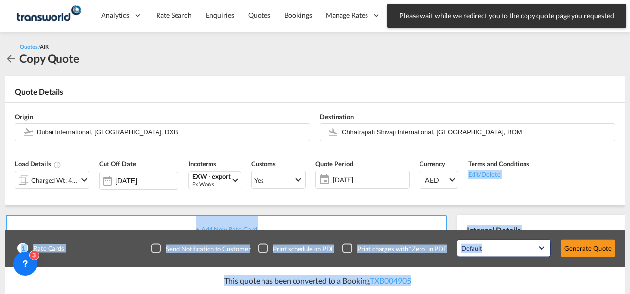
drag, startPoint x: 629, startPoint y: 120, endPoint x: 632, endPoint y: 165, distance: 44.7
click at [630, 165] on html "Please wait while we redirect you to the copy quote page you requested Press Es…" at bounding box center [315, 147] width 630 height 294
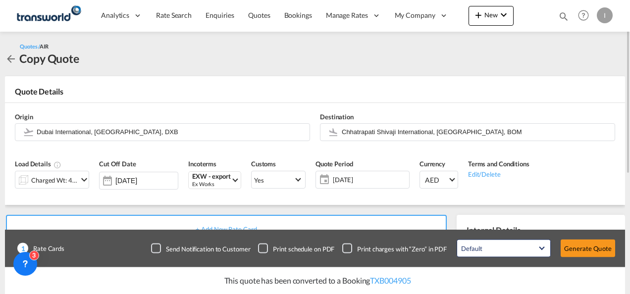
drag, startPoint x: 632, startPoint y: 165, endPoint x: 576, endPoint y: 64, distance: 114.7
click at [576, 64] on div "Quotes / AIR Copy Quote" at bounding box center [315, 54] width 620 height 25
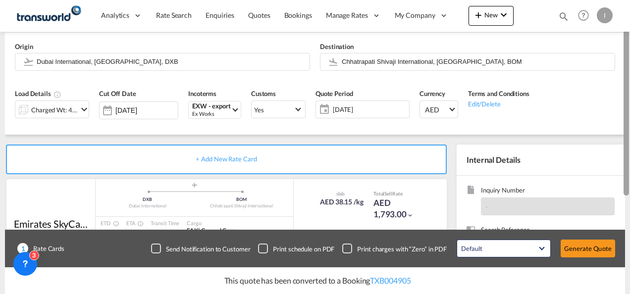
scroll to position [97, 0]
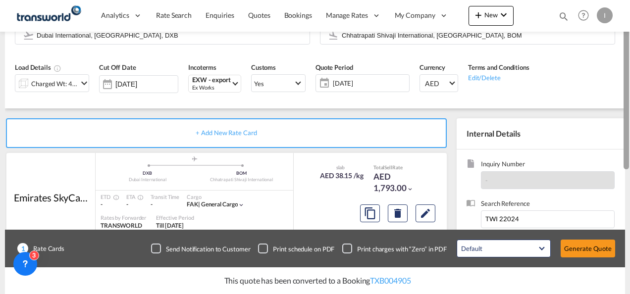
drag, startPoint x: 627, startPoint y: 102, endPoint x: 630, endPoint y: 158, distance: 56.6
click at [630, 158] on html "Analytics Reports Dashboard Rate Search Enquiries Quotes" at bounding box center [315, 147] width 630 height 294
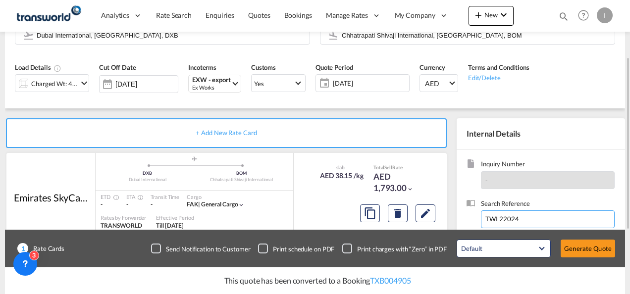
click at [531, 223] on input "TWI 22024" at bounding box center [548, 220] width 134 height 18
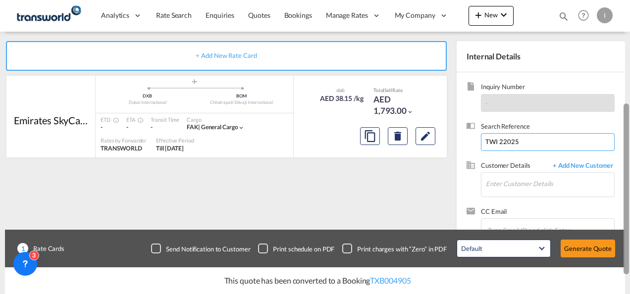
scroll to position [184, 0]
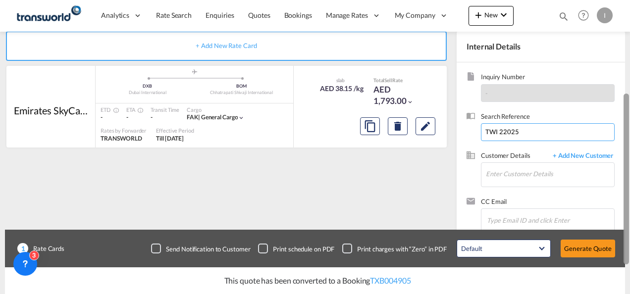
drag, startPoint x: 626, startPoint y: 134, endPoint x: 630, endPoint y: 186, distance: 51.7
click at [630, 186] on html "Analytics Reports Dashboard Rate Search Enquiries Quotes" at bounding box center [315, 147] width 630 height 294
type input "TWI 22025"
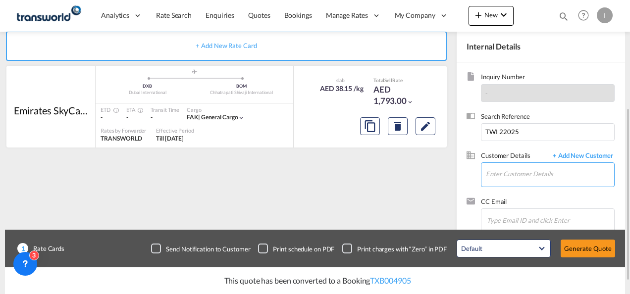
click at [488, 177] on input "Enter Customer Details" at bounding box center [550, 174] width 128 height 22
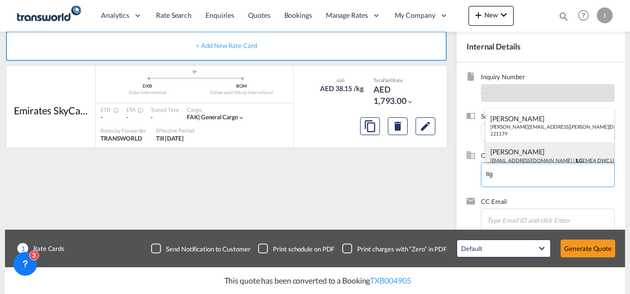
click at [528, 161] on div "[PERSON_NAME] [EMAIL_ADDRESS][DOMAIN_NAME] | ILG EMEA DWC LLC | 221179" at bounding box center [550, 159] width 129 height 34
type input "ILG EMEA DWC LLC, [PERSON_NAME], [EMAIL_ADDRESS][DOMAIN_NAME]"
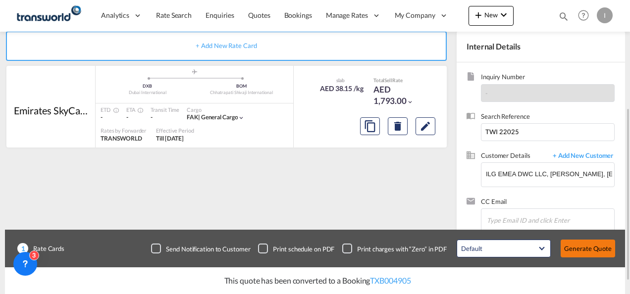
click at [590, 248] on button "Generate Quote" at bounding box center [588, 249] width 55 height 18
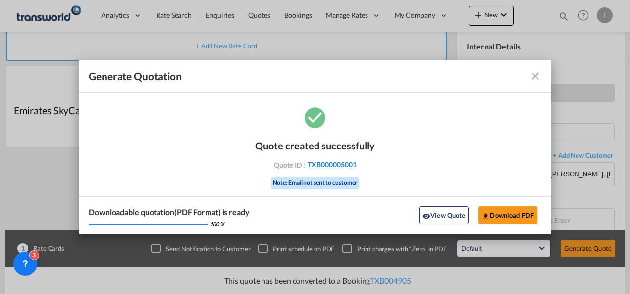
click at [329, 165] on span "TXB000005001" at bounding box center [332, 165] width 49 height 9
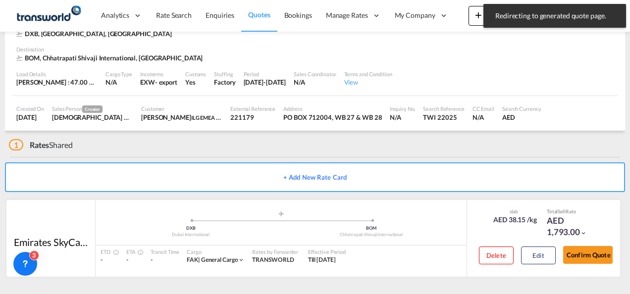
scroll to position [60, 0]
click at [584, 245] on div "Confirm Quote" at bounding box center [588, 258] width 50 height 28
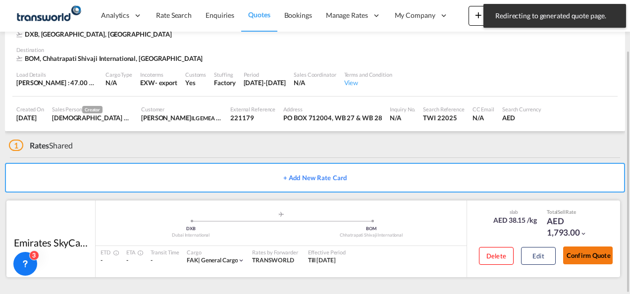
click at [584, 254] on button "Confirm Quote" at bounding box center [588, 256] width 50 height 18
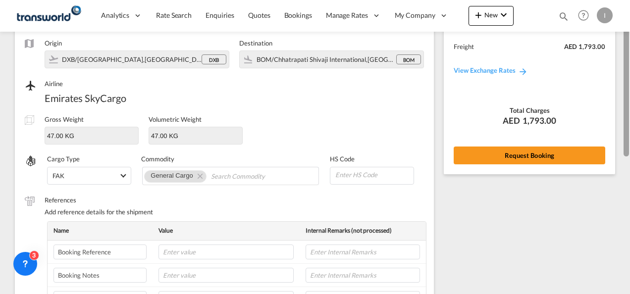
scroll to position [74, 0]
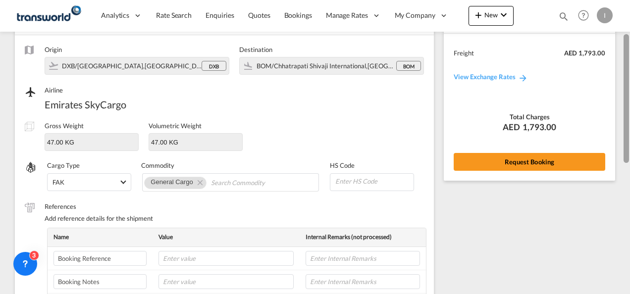
drag, startPoint x: 623, startPoint y: 223, endPoint x: 613, endPoint y: 114, distance: 109.1
click at [628, 94] on div at bounding box center [626, 98] width 5 height 129
click at [515, 171] on div "Rate Summary Freight AED 1,793.00 View Exchange Rates Total Charges AED 1,793.0…" at bounding box center [529, 91] width 171 height 178
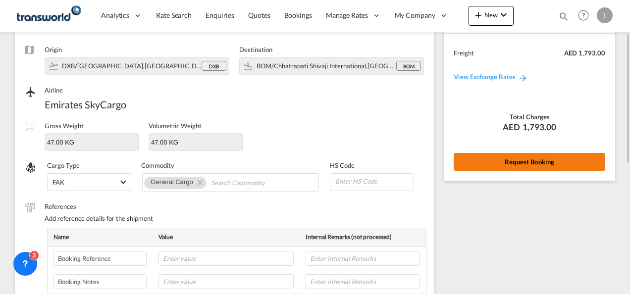
click at [514, 160] on button "Request Booking" at bounding box center [530, 162] width 152 height 18
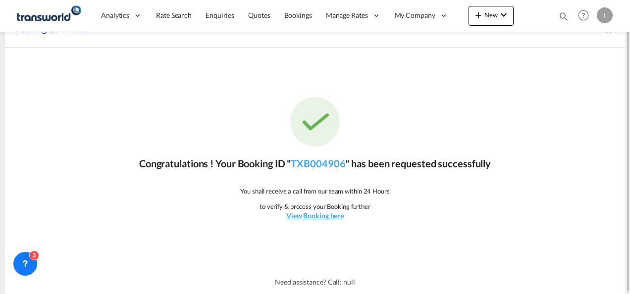
scroll to position [18, 0]
click at [332, 167] on link "TXB004906" at bounding box center [318, 164] width 55 height 12
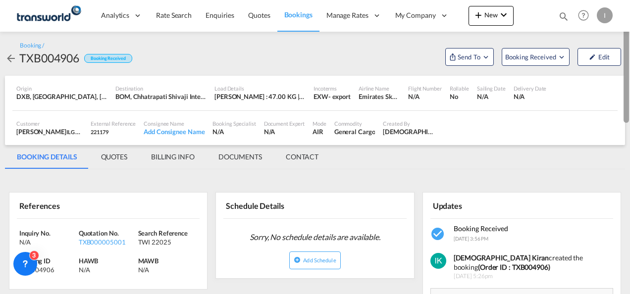
drag, startPoint x: 628, startPoint y: 189, endPoint x: 629, endPoint y: 51, distance: 138.3
click at [629, 51] on div at bounding box center [626, 63] width 5 height 118
click at [468, 56] on span "Send To" at bounding box center [469, 57] width 25 height 10
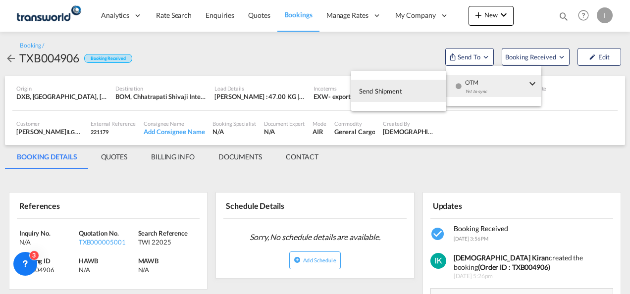
click at [404, 93] on button "Send Shipment" at bounding box center [398, 91] width 95 height 22
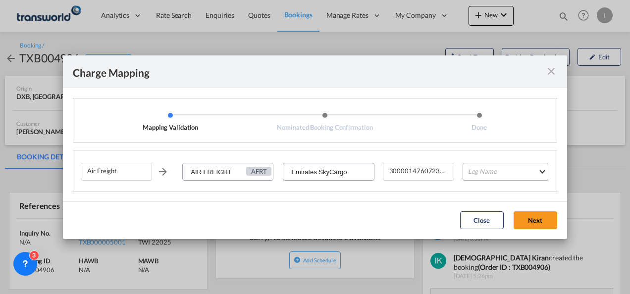
click at [492, 176] on md-select "Leg Name HANDLING ORIGIN HANDLING DESTINATION OTHERS TL PICK UP CUSTOMS ORIGIN …" at bounding box center [506, 172] width 86 height 18
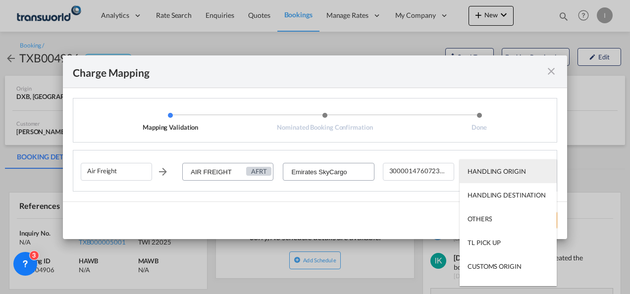
scroll to position [63, 0]
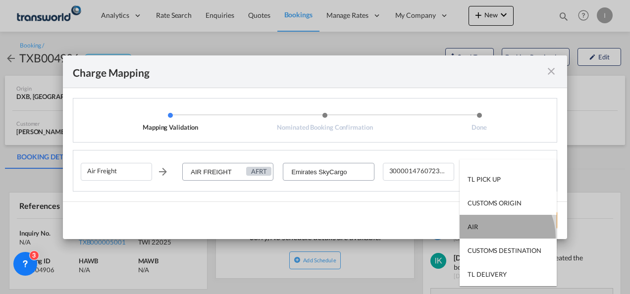
click at [493, 237] on md-option "AIR" at bounding box center [508, 227] width 97 height 24
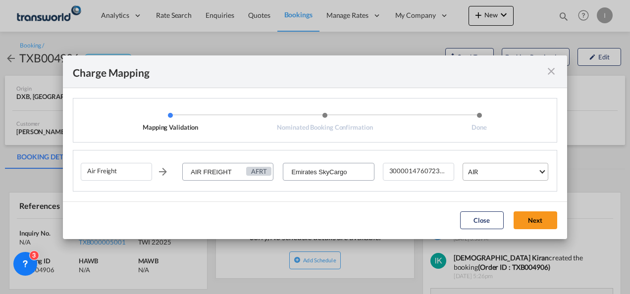
click at [507, 176] on span "AIR" at bounding box center [503, 172] width 70 height 9
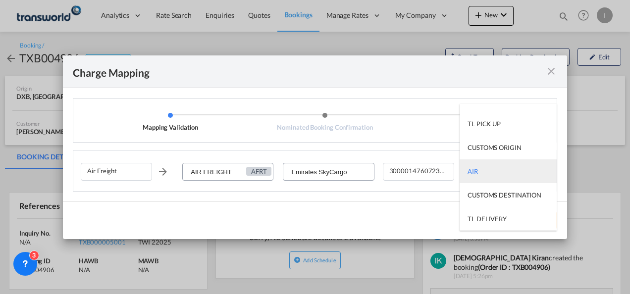
click at [500, 174] on md-option "AIR" at bounding box center [508, 172] width 97 height 24
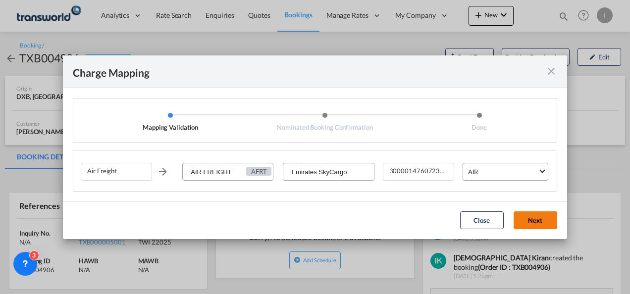
click at [533, 216] on button "Next" at bounding box center [536, 221] width 44 height 18
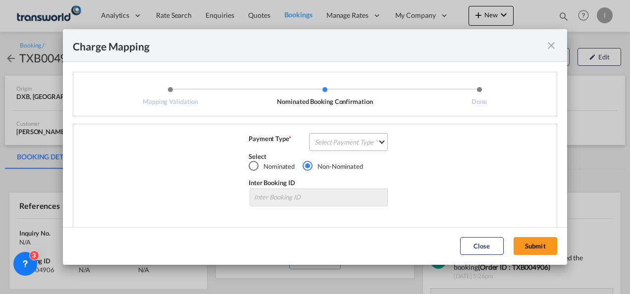
click at [354, 141] on md-select "Select Payment Type COLLECT PREPAID" at bounding box center [348, 142] width 79 height 18
click at [0, 0] on md-option "COLLECT" at bounding box center [0, 0] width 0 height 0
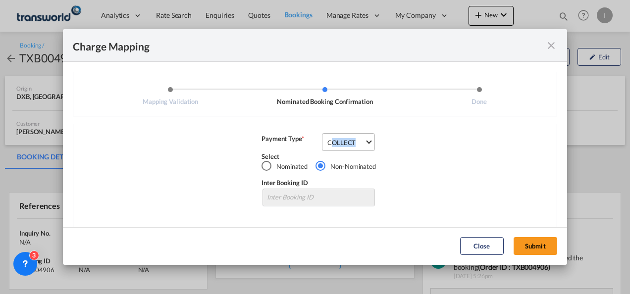
click at [354, 141] on span "COLLECT" at bounding box center [346, 142] width 37 height 9
click at [528, 244] on md-backdrop at bounding box center [315, 147] width 630 height 294
click at [528, 244] on button "Submit" at bounding box center [536, 246] width 44 height 18
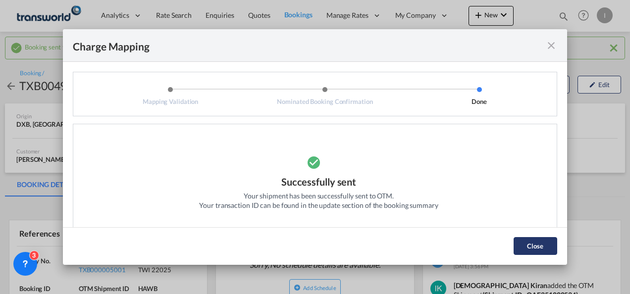
click at [530, 242] on button "Close" at bounding box center [536, 246] width 44 height 18
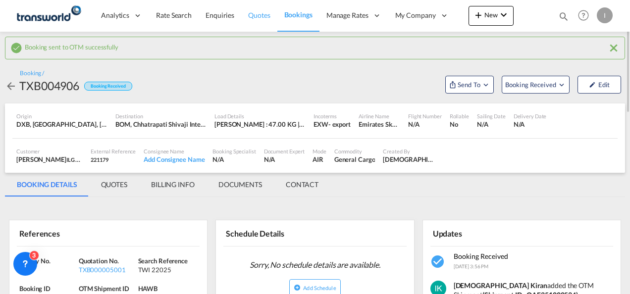
click at [261, 17] on span "Quotes" at bounding box center [259, 15] width 22 height 8
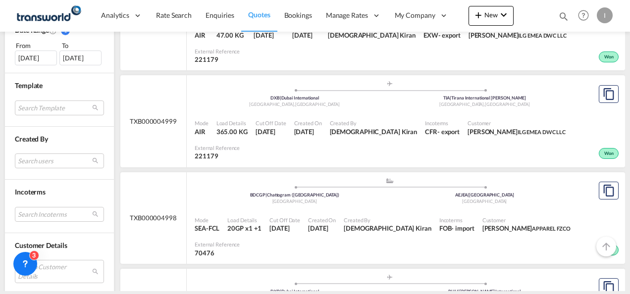
scroll to position [320, 0]
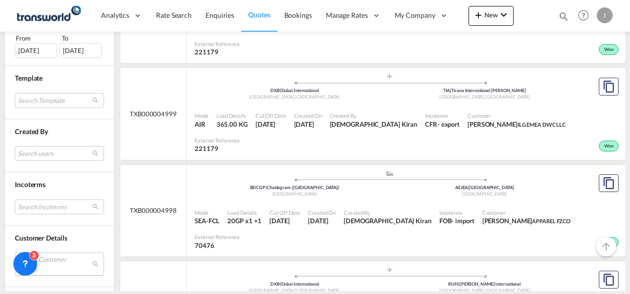
click at [76, 260] on md-select "Search Customer Details user name user [PERSON_NAME] [PERSON_NAME][EMAIL_ADDRES…" at bounding box center [59, 264] width 89 height 23
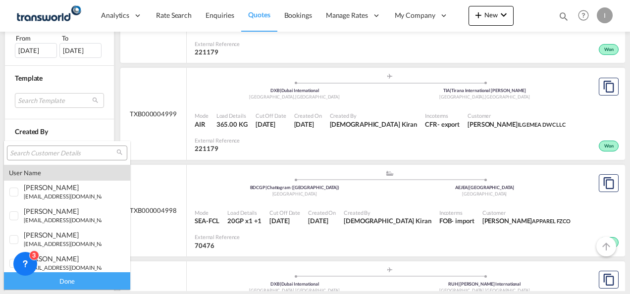
click at [74, 153] on input "search" at bounding box center [63, 153] width 107 height 9
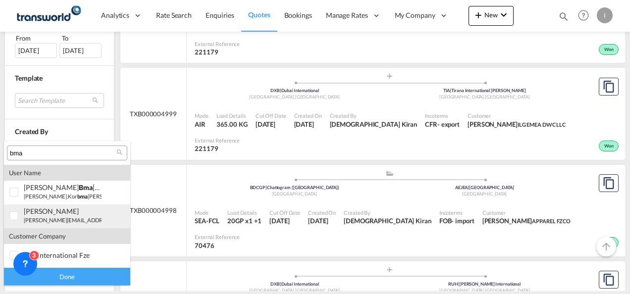
type input "bma"
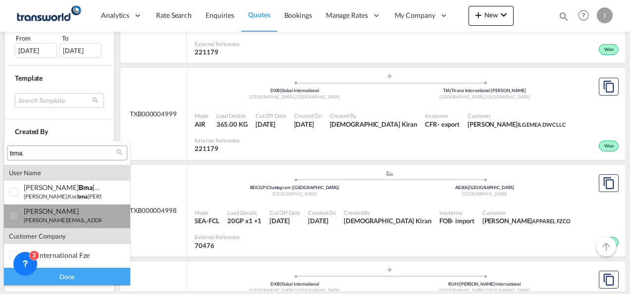
click at [38, 223] on small "[PERSON_NAME][EMAIL_ADDRESS][DOMAIN_NAME]" at bounding box center [91, 220] width 134 height 6
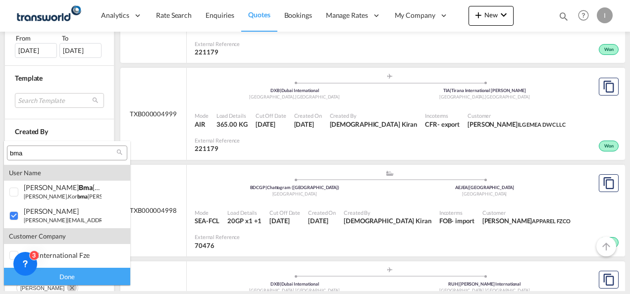
click at [72, 280] on div "Done" at bounding box center [67, 276] width 126 height 17
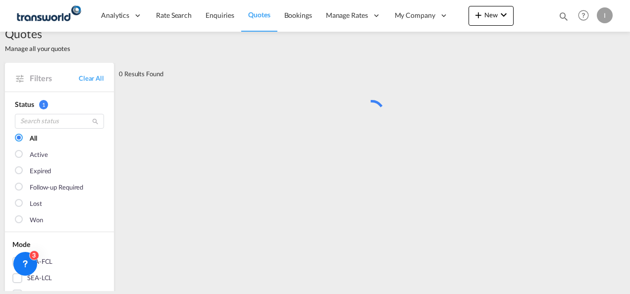
scroll to position [0, 0]
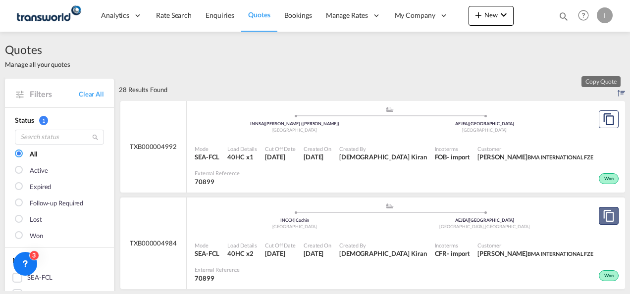
click at [603, 212] on md-icon "assets/icons/custom/copyQuote.svg" at bounding box center [609, 216] width 12 height 12
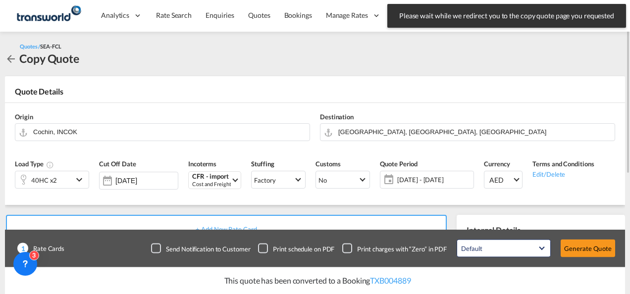
click at [56, 182] on div "40HC x2" at bounding box center [43, 179] width 57 height 17
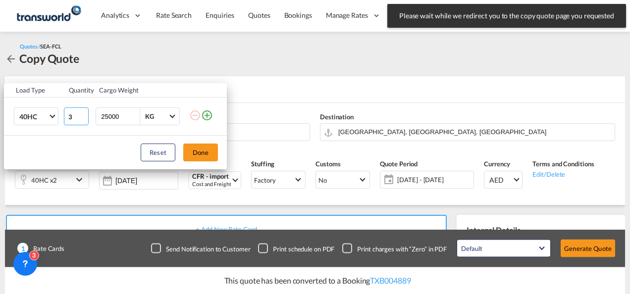
click at [82, 114] on input "3" at bounding box center [76, 117] width 25 height 18
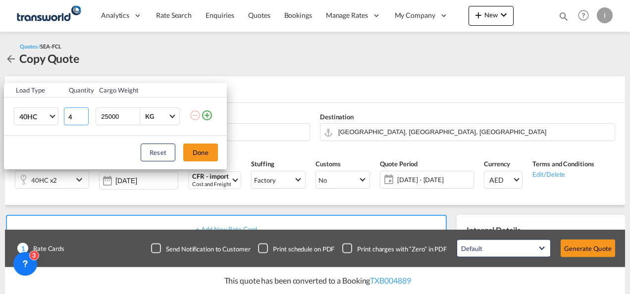
click at [82, 114] on input "4" at bounding box center [76, 117] width 25 height 18
click at [82, 114] on input "5" at bounding box center [76, 117] width 25 height 18
click at [82, 114] on input "6" at bounding box center [76, 117] width 25 height 18
type input "5"
click at [83, 118] on input "5" at bounding box center [76, 117] width 25 height 18
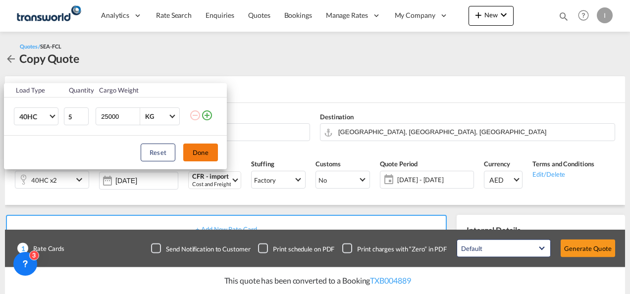
click at [208, 158] on button "Done" at bounding box center [200, 153] width 35 height 18
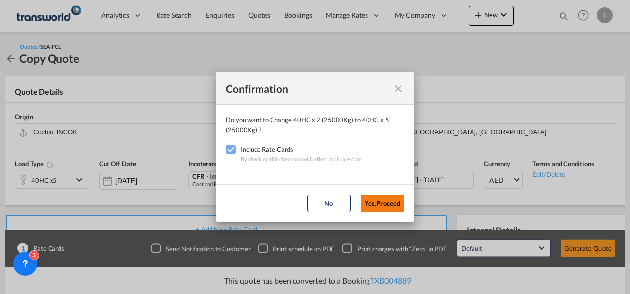
click at [380, 205] on button "Yes,Proceed" at bounding box center [383, 204] width 44 height 18
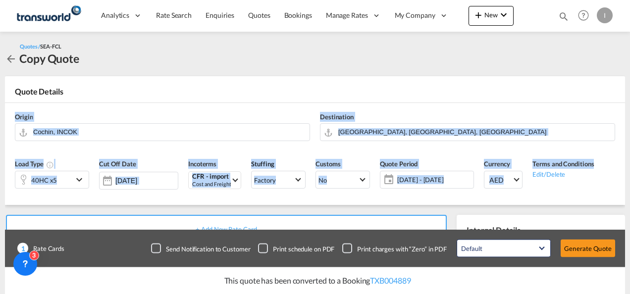
drag, startPoint x: 626, startPoint y: 88, endPoint x: 631, endPoint y: 152, distance: 63.6
click at [630, 152] on html "Analytics Reports Dashboard Rate Search Enquiries Quotes" at bounding box center [315, 147] width 630 height 294
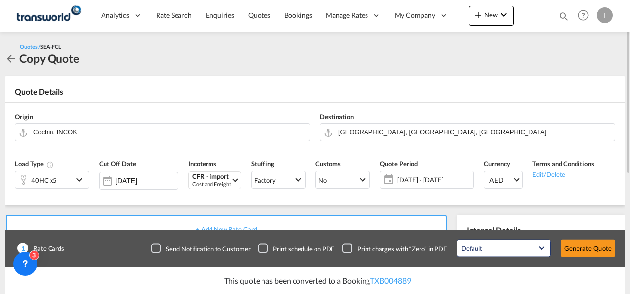
drag, startPoint x: 631, startPoint y: 152, endPoint x: 570, endPoint y: 65, distance: 105.6
click at [570, 65] on div "Quotes / SEA-FCL Copy Quote" at bounding box center [315, 54] width 620 height 25
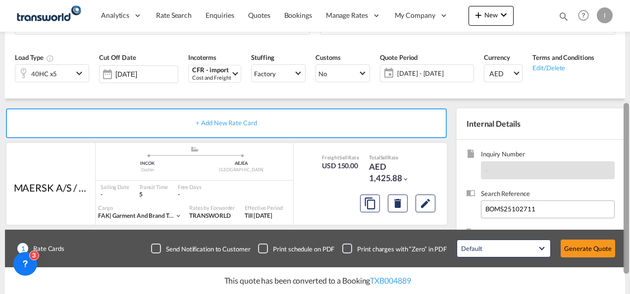
scroll to position [147, 0]
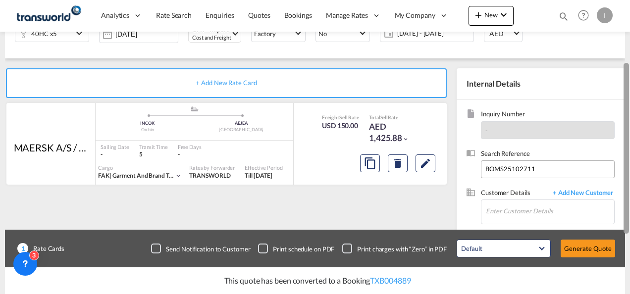
drag, startPoint x: 628, startPoint y: 74, endPoint x: 583, endPoint y: 165, distance: 101.5
click at [600, 160] on md-content "Analytics Reports Dashboard Rate Search Enquiries Quotes Bookings" at bounding box center [315, 147] width 630 height 294
click at [493, 176] on input "BOMS25102711" at bounding box center [548, 170] width 134 height 18
paste input "3"
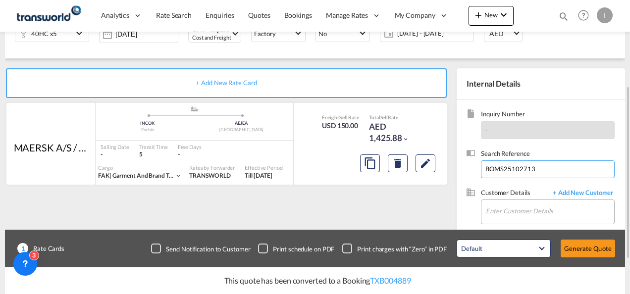
type input "BOMS25102713"
click at [500, 205] on input "Enter Customer Details" at bounding box center [550, 211] width 128 height 22
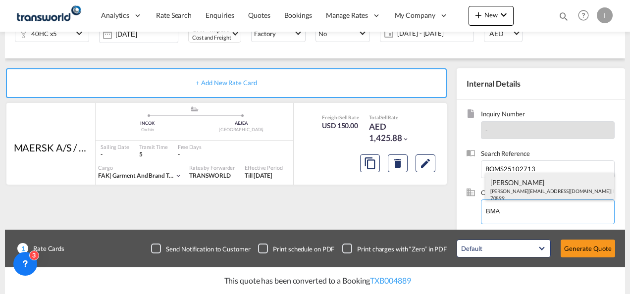
click at [501, 190] on div "[PERSON_NAME] [EMAIL_ADDRESS][DOMAIN_NAME] | BMA INTERNATIONAL FZE | 70899" at bounding box center [550, 190] width 129 height 34
type input "BMA INTERNATIONAL FZE, [PERSON_NAME], [PERSON_NAME][EMAIL_ADDRESS][DOMAIN_NAME]"
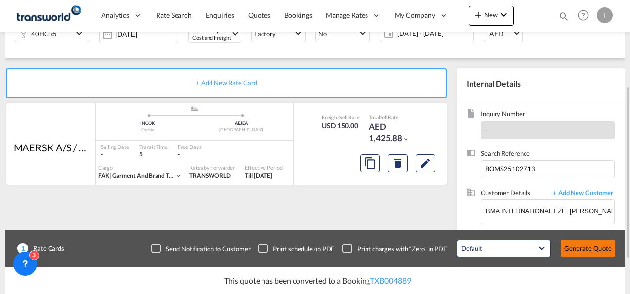
click at [568, 244] on button "Generate Quote" at bounding box center [588, 249] width 55 height 18
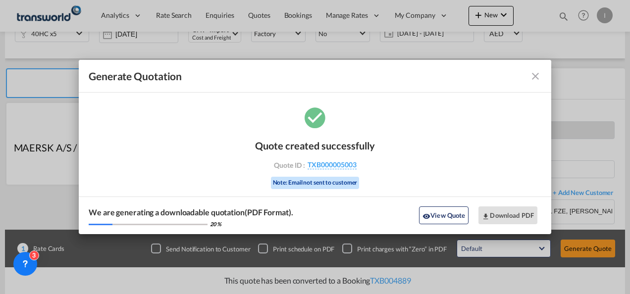
click at [324, 160] on div "Quote created successfully Quote ID : TXB000005003 Note: Email not sent to cust…" at bounding box center [315, 163] width 120 height 67
click at [324, 161] on span "TXB000005003" at bounding box center [332, 165] width 49 height 9
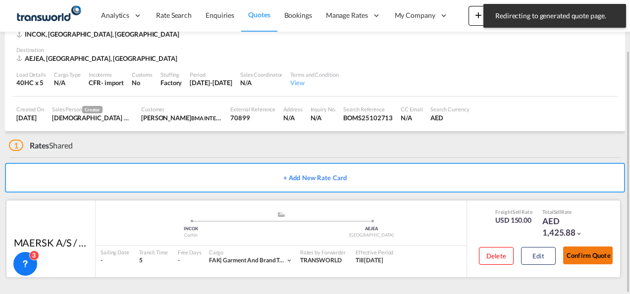
click at [574, 256] on button "Confirm Quote" at bounding box center [588, 256] width 50 height 18
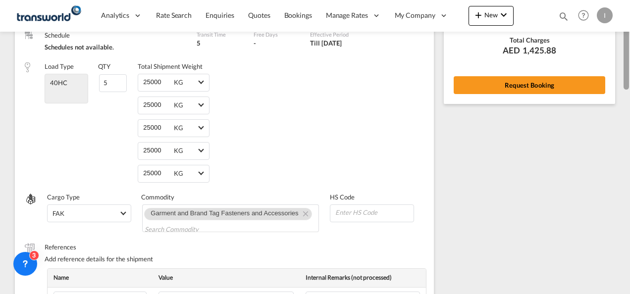
scroll to position [53, 0]
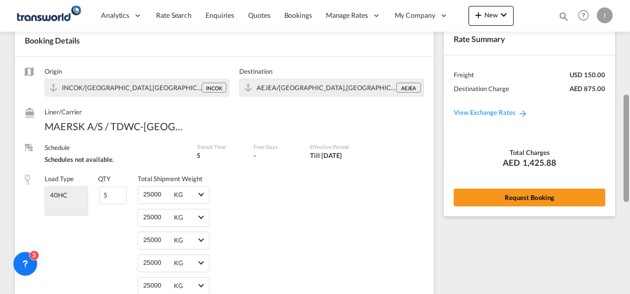
drag, startPoint x: 625, startPoint y: 251, endPoint x: 623, endPoint y: 88, distance: 163.1
click at [624, 95] on div at bounding box center [626, 149] width 5 height 108
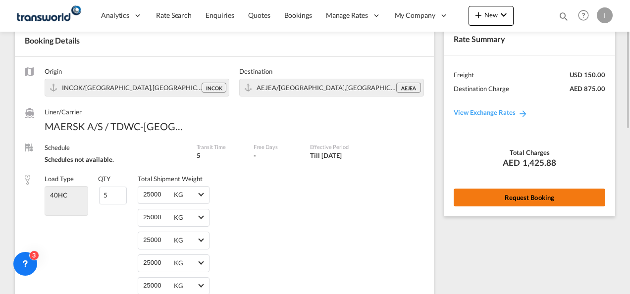
click at [534, 192] on button "Request Booking" at bounding box center [530, 198] width 152 height 18
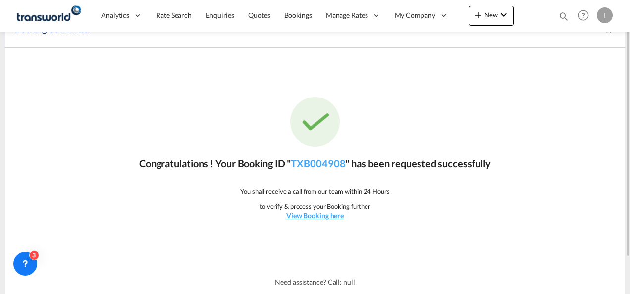
scroll to position [0, 0]
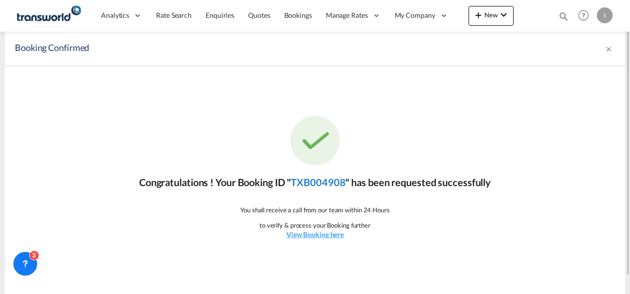
click at [327, 181] on link "TXB004908" at bounding box center [318, 182] width 55 height 12
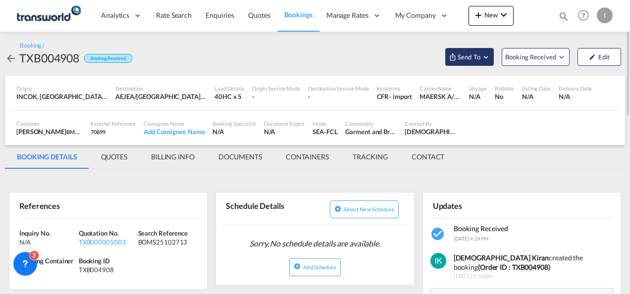
click at [459, 61] on span "Send To" at bounding box center [469, 57] width 25 height 10
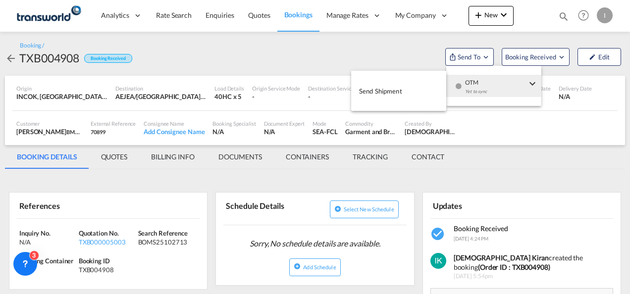
click at [455, 76] on div "button" at bounding box center [458, 90] width 8 height 30
click at [410, 92] on button "Send Shipment" at bounding box center [398, 91] width 95 height 22
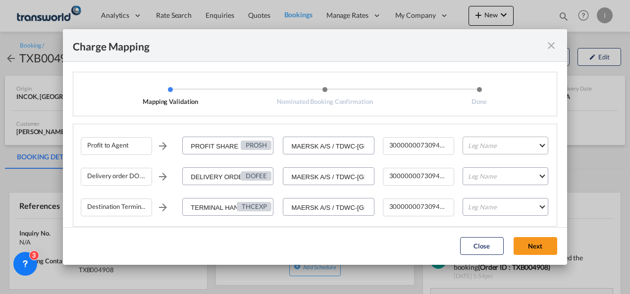
click at [478, 149] on md-select "Leg Name HANDLING ORIGIN VESSEL HANDLING DESTINATION OTHERS TL PICK UP CUSTOMS …" at bounding box center [506, 146] width 86 height 18
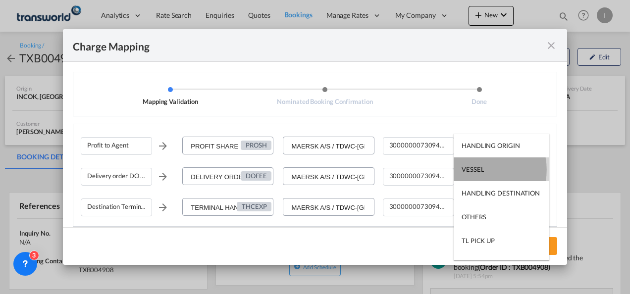
click at [476, 170] on div "VESSEL" at bounding box center [473, 169] width 22 height 9
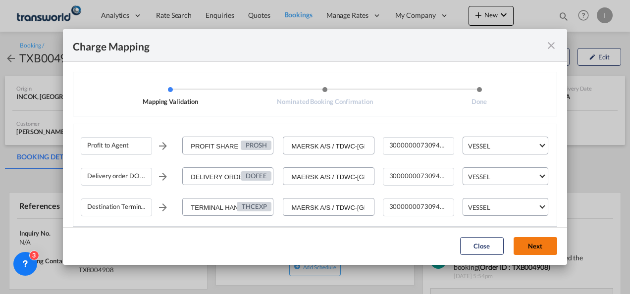
click at [537, 251] on button "Next" at bounding box center [536, 246] width 44 height 18
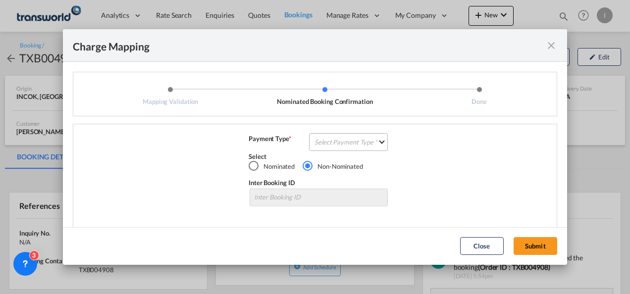
click at [351, 145] on md-select "Select Payment Type COLLECT PREPAID" at bounding box center [348, 142] width 79 height 18
click at [351, 145] on md-option "COLLECT" at bounding box center [348, 142] width 88 height 24
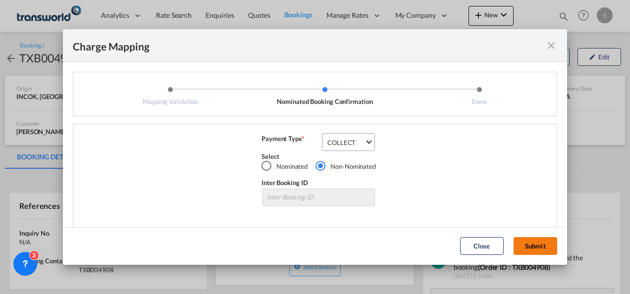
click at [517, 246] on button "Submit" at bounding box center [536, 246] width 44 height 18
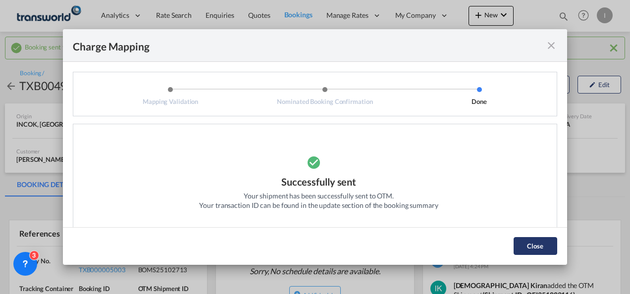
click at [532, 252] on button "Close" at bounding box center [536, 246] width 44 height 18
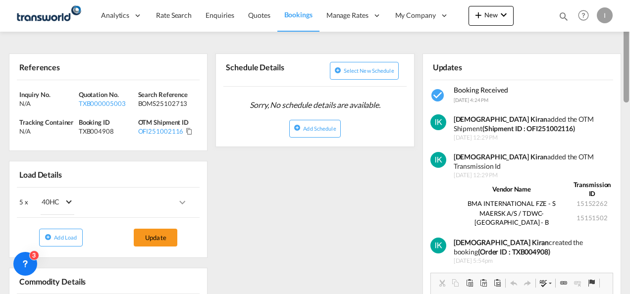
scroll to position [174, 0]
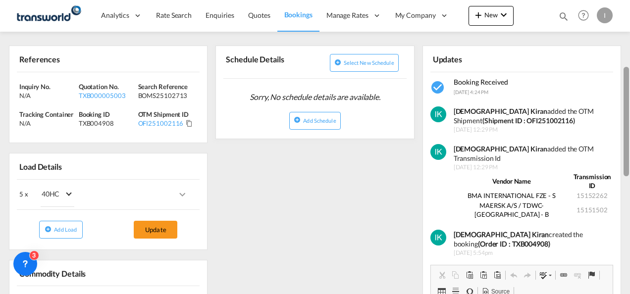
drag, startPoint x: 625, startPoint y: 93, endPoint x: 632, endPoint y: 159, distance: 65.7
click at [630, 159] on html "Analytics Reports Dashboard Rate Search Enquiries Quotes" at bounding box center [315, 147] width 630 height 294
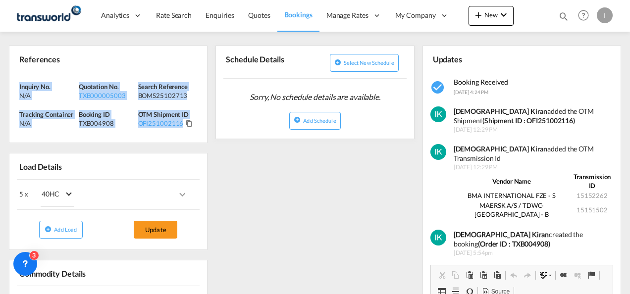
drag, startPoint x: 194, startPoint y: 127, endPoint x: -2, endPoint y: 81, distance: 201.5
click at [0, 81] on html "Analytics Reports Dashboard Rate Search Enquiries Quotes" at bounding box center [315, 147] width 630 height 294
copy div "Inquiry No. N/A Quotation No. TXB000005003 Search Reference BOMS25102713 Tracki…"
